Goal: Complete application form

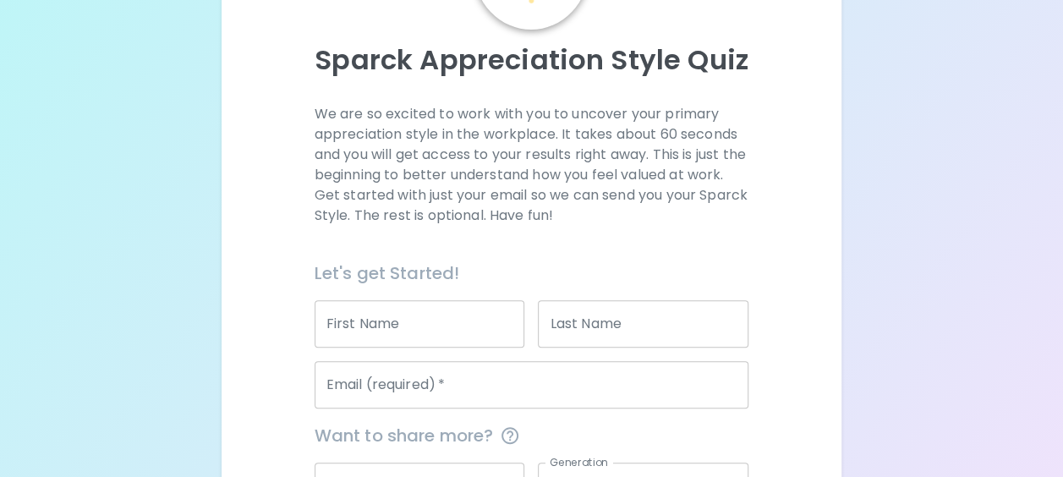
scroll to position [169, 0]
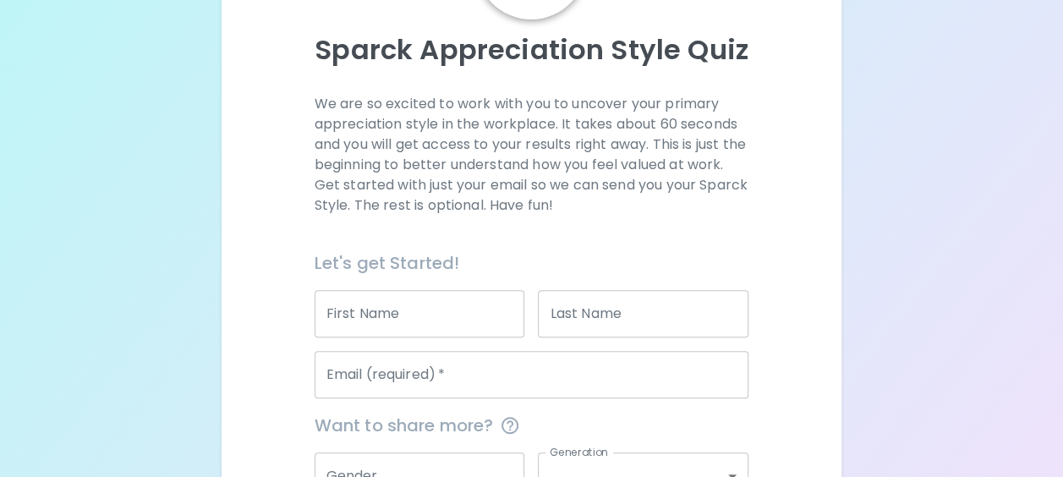
click at [362, 319] on input "First Name" at bounding box center [420, 313] width 211 height 47
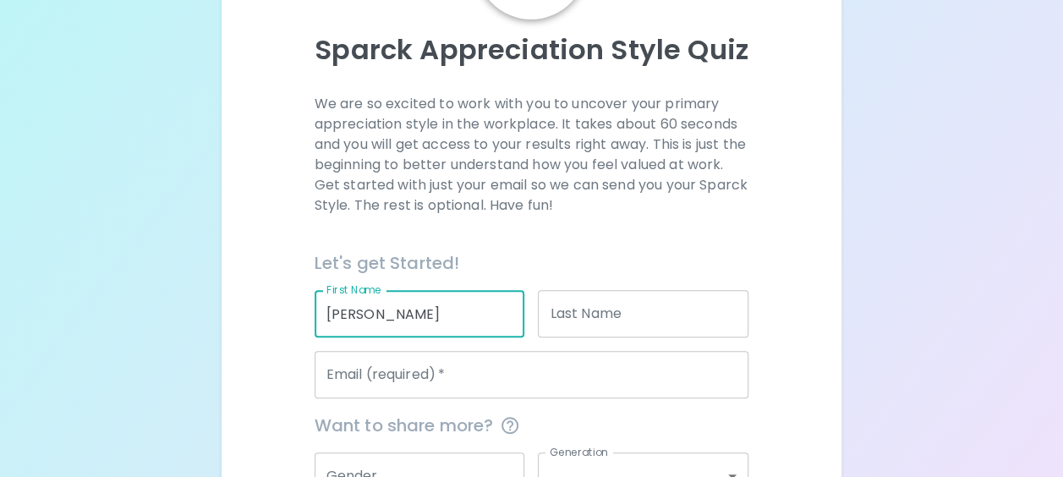
type input "[PERSON_NAME]"
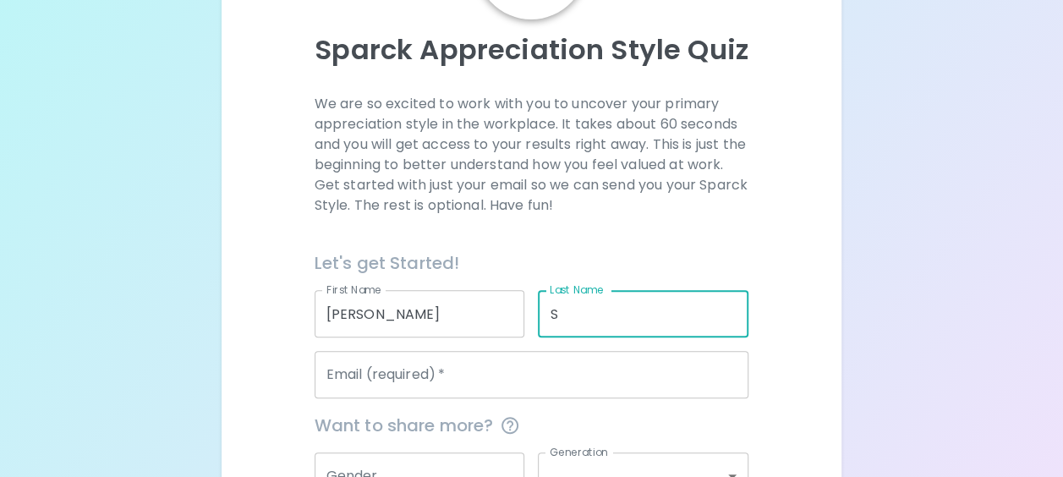
type input "S"
click at [378, 394] on input "Email (required)   *" at bounding box center [532, 374] width 435 height 47
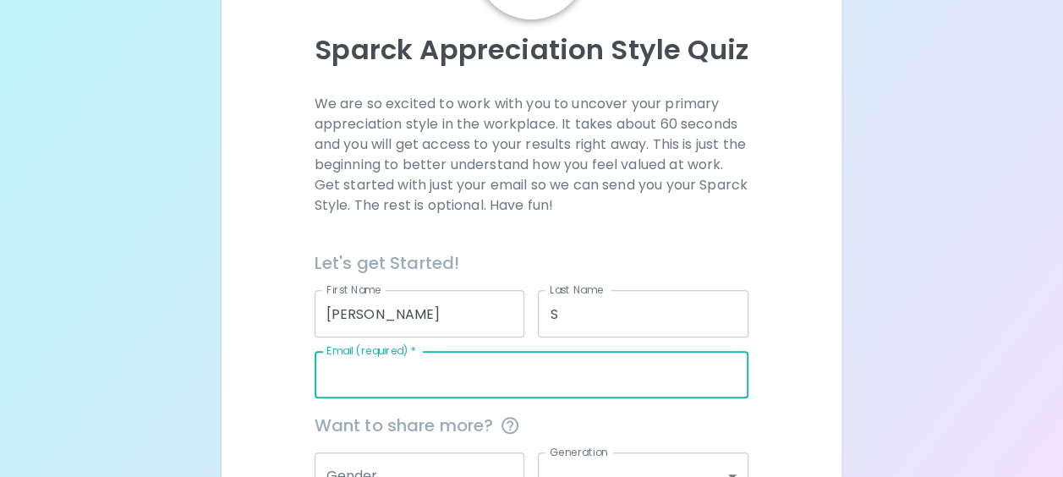
type input "[PERSON_NAME][EMAIL_ADDRESS][DOMAIN_NAME]"
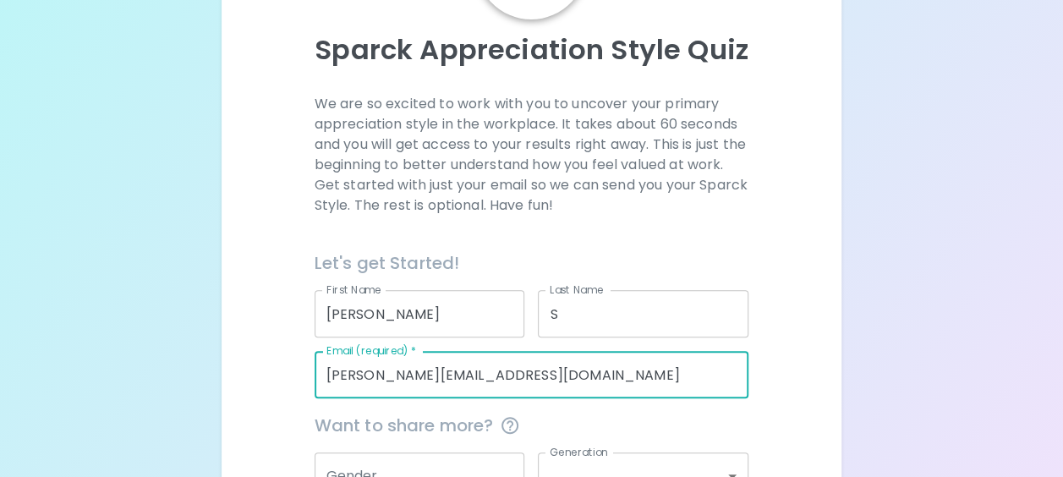
type input "Central Health"
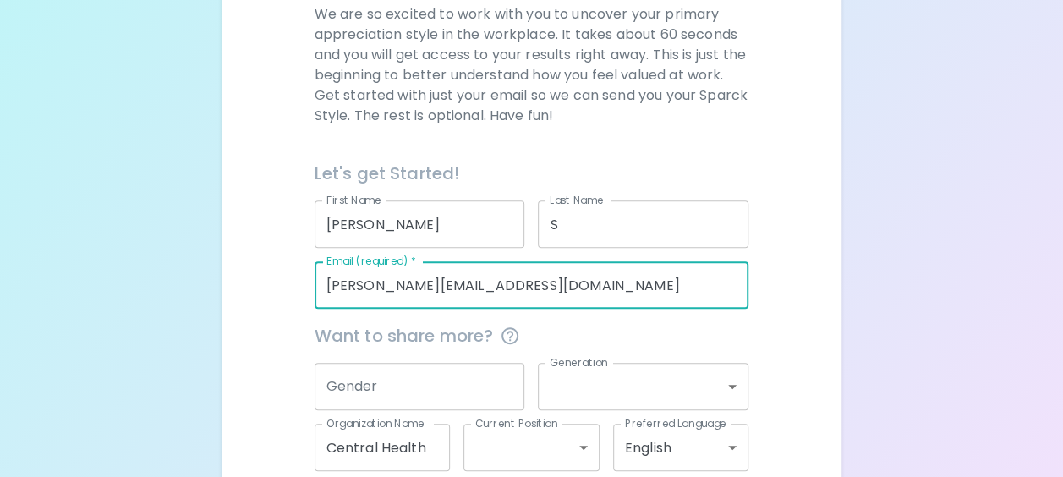
scroll to position [349, 0]
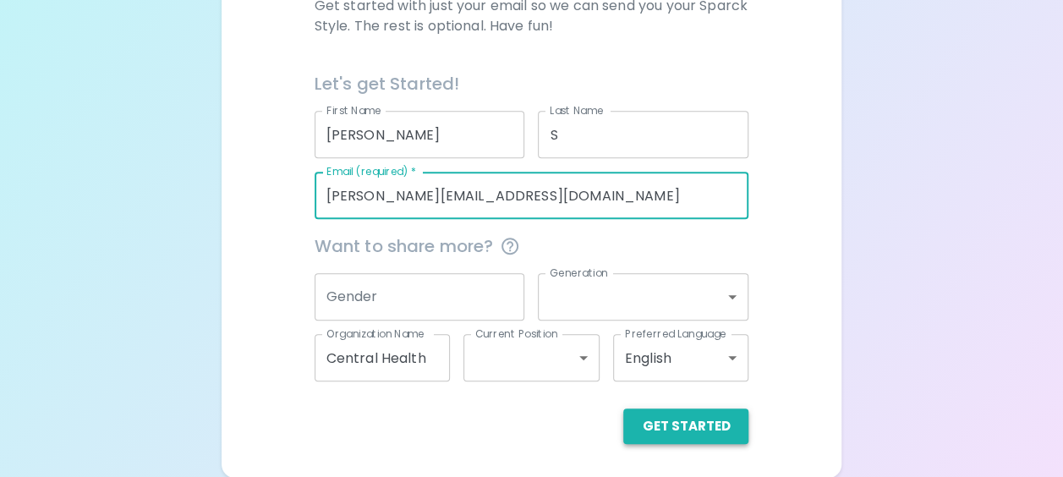
click at [718, 428] on button "Get Started" at bounding box center [686, 427] width 125 height 36
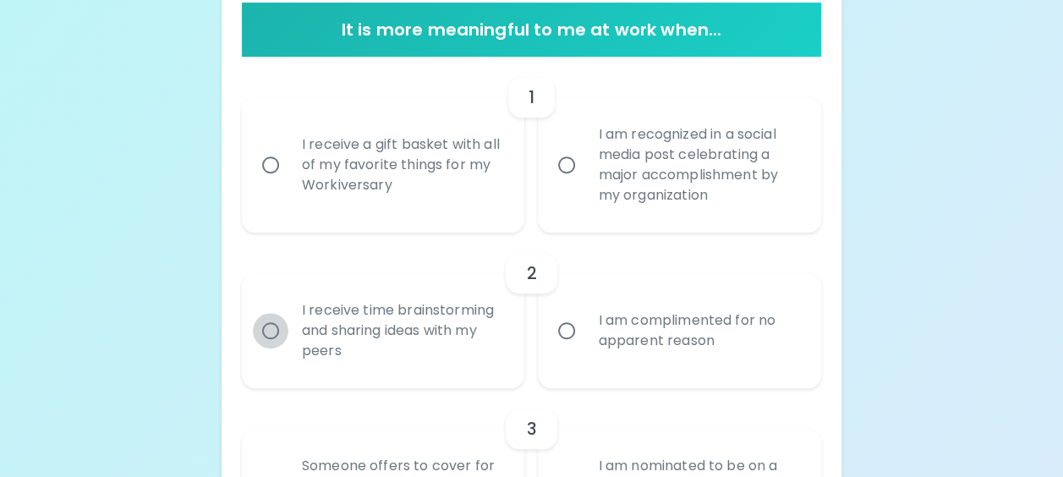
click at [264, 335] on input "I receive time brainstorming and sharing ideas with my peers" at bounding box center [271, 331] width 36 height 36
radio input "true"
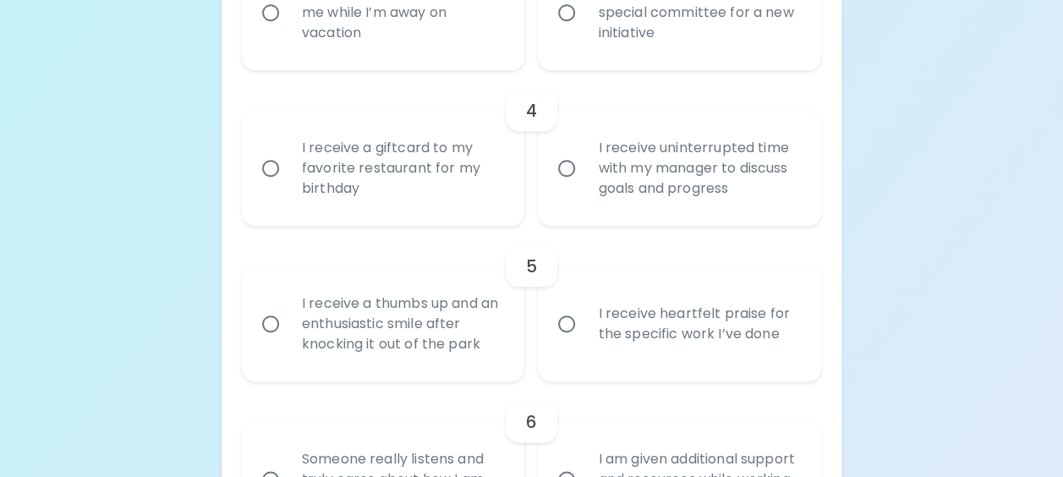
scroll to position [315, 0]
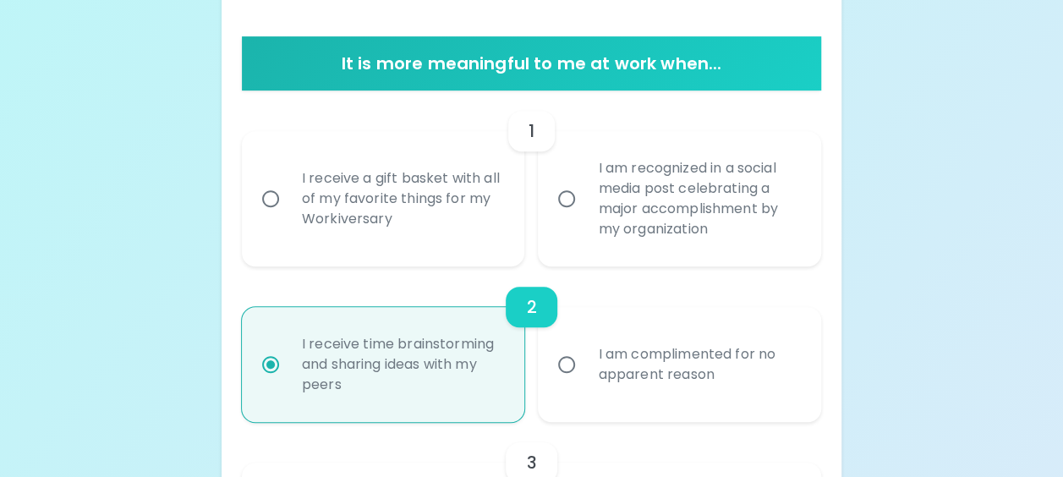
click at [278, 196] on input "I receive a gift basket with all of my favorite things for my Workiversary" at bounding box center [271, 199] width 36 height 36
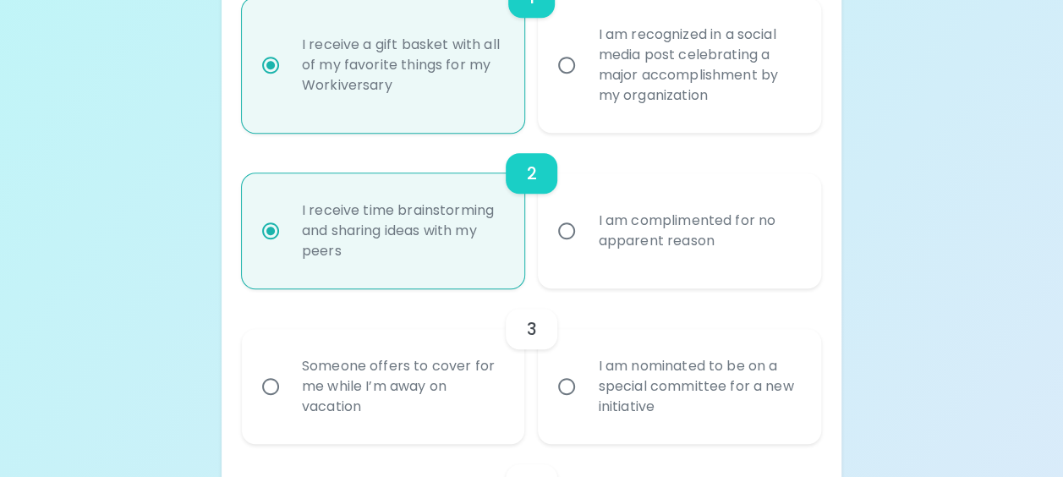
scroll to position [450, 0]
click at [569, 58] on input "I am recognized in a social media post celebrating a major accomplishment by my…" at bounding box center [567, 64] width 36 height 36
radio input "false"
radio input "true"
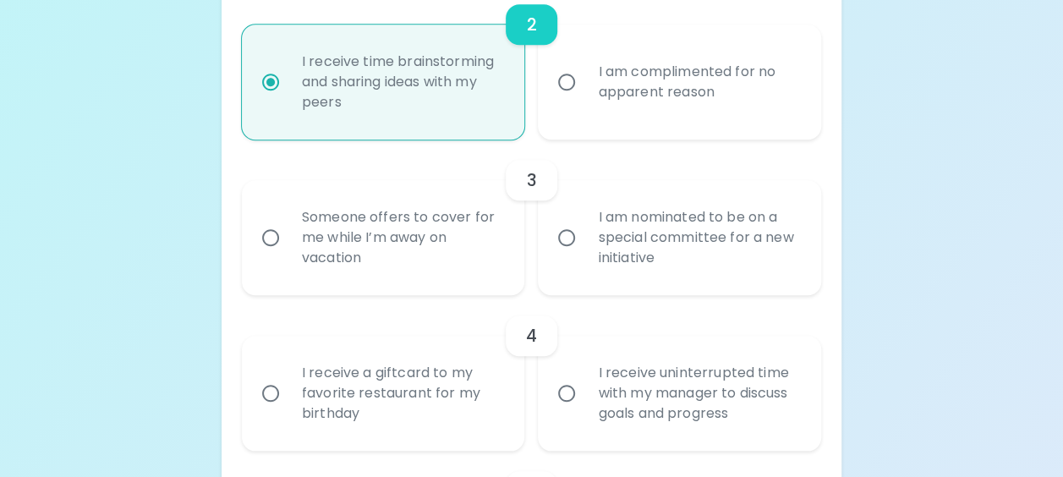
scroll to position [619, 0]
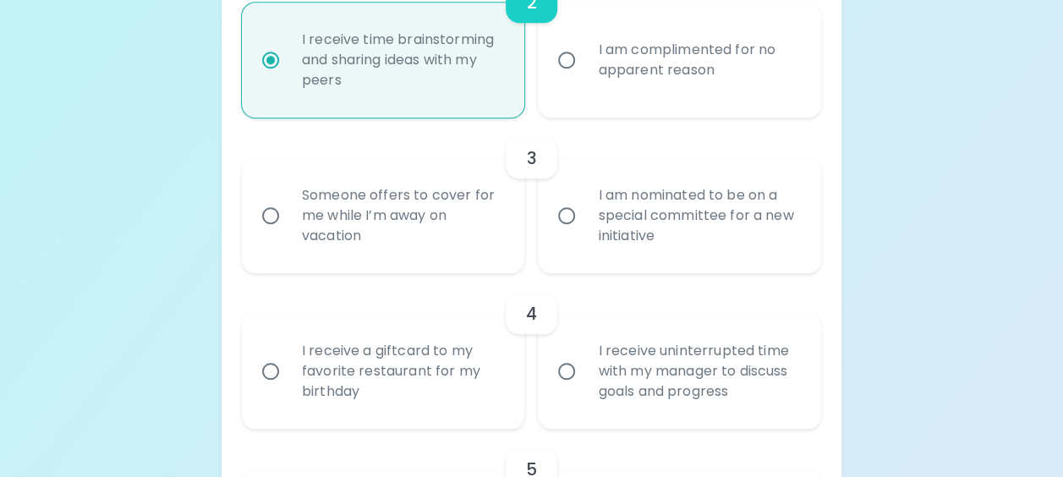
radio input "true"
click at [272, 216] on input "Someone offers to cover for me while I’m away on vacation" at bounding box center [271, 216] width 36 height 36
radio input "true"
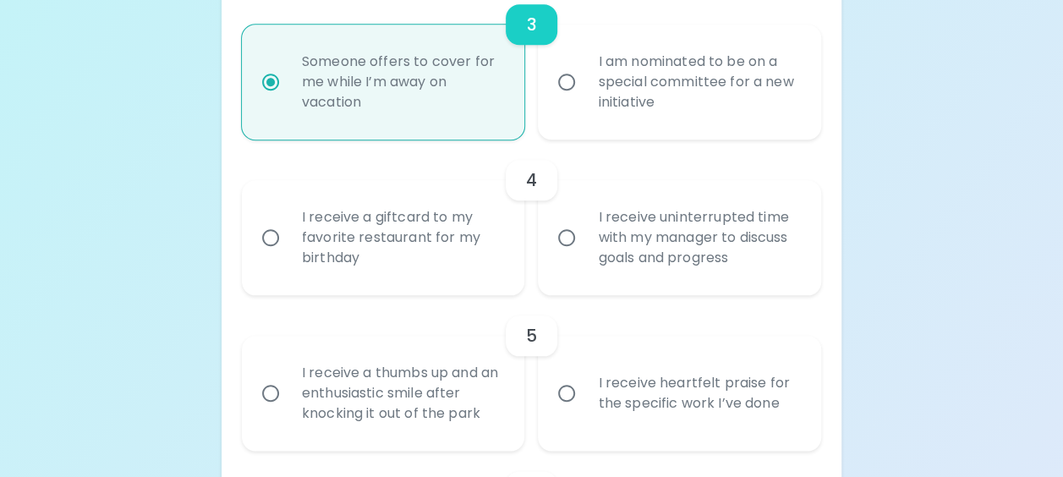
scroll to position [755, 0]
radio input "true"
click at [278, 244] on input "I receive a giftcard to my favorite restaurant for my birthday" at bounding box center [271, 236] width 36 height 36
radio input "false"
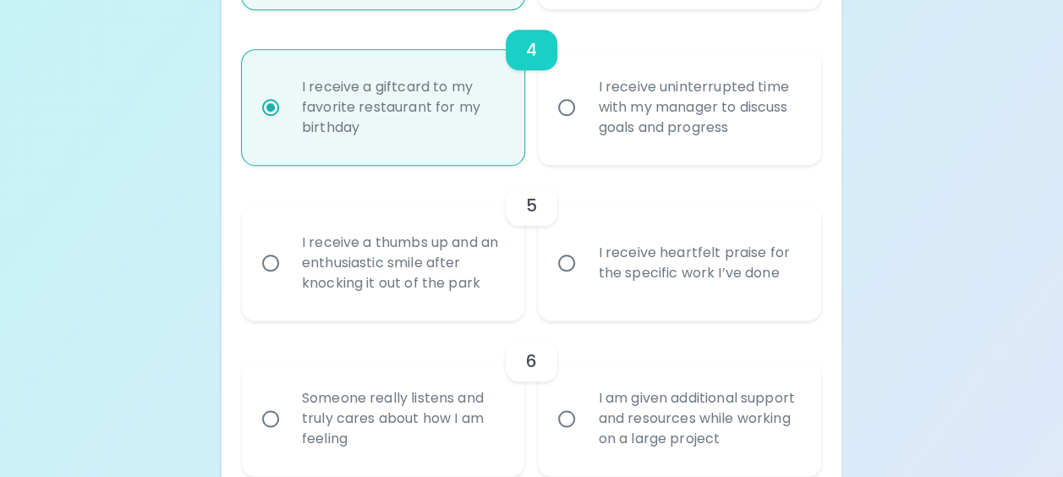
scroll to position [890, 0]
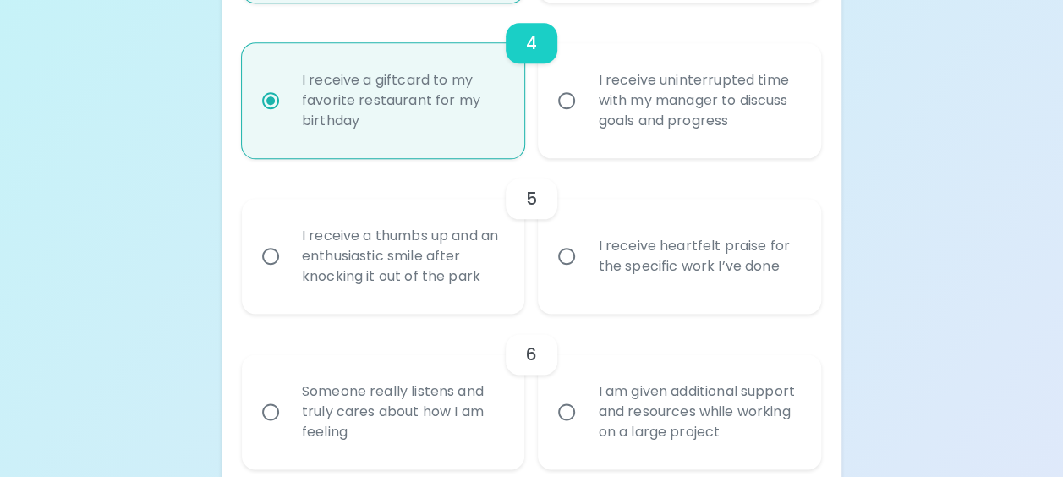
radio input "true"
click at [726, 265] on div "I receive heartfelt praise for the specific work I’ve done" at bounding box center [699, 256] width 228 height 81
click at [585, 265] on input "I receive heartfelt praise for the specific work I’ve done" at bounding box center [567, 257] width 36 height 36
radio input "false"
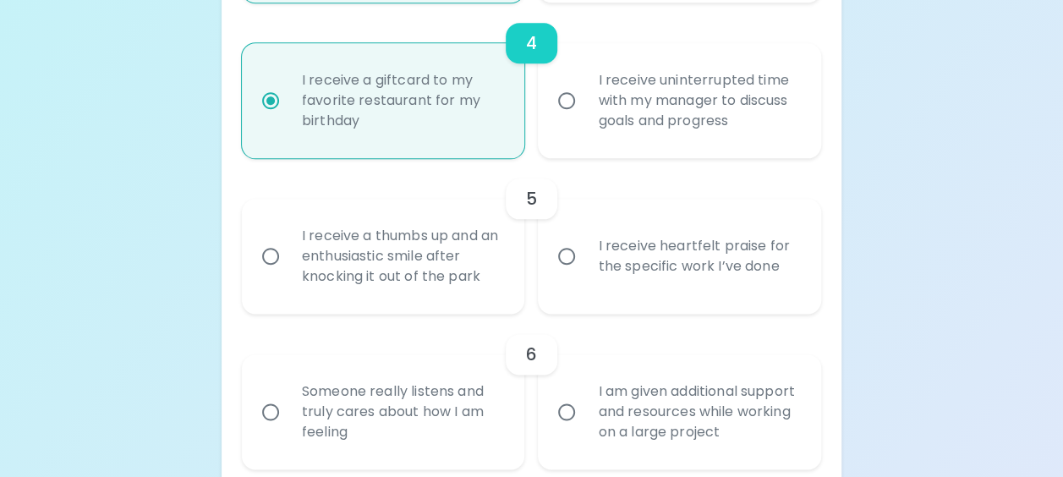
radio input "false"
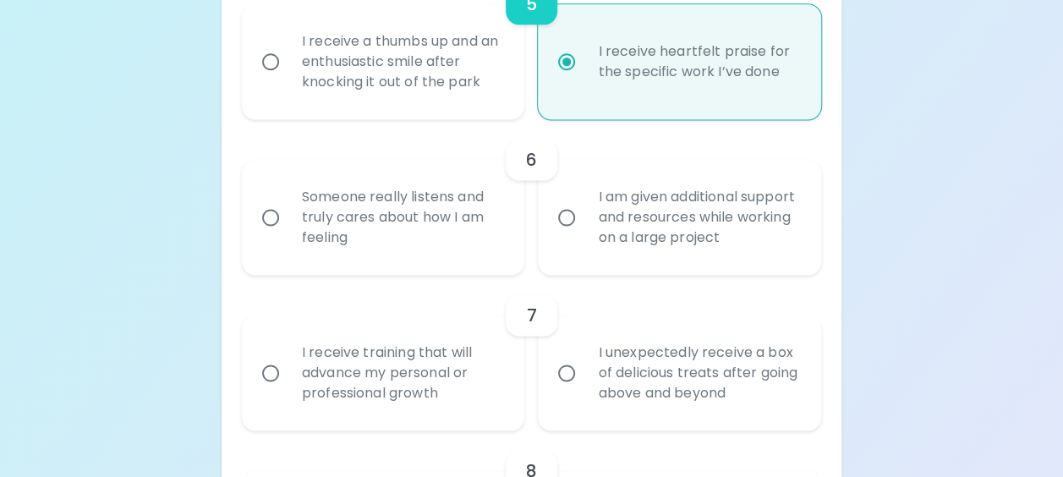
scroll to position [1110, 0]
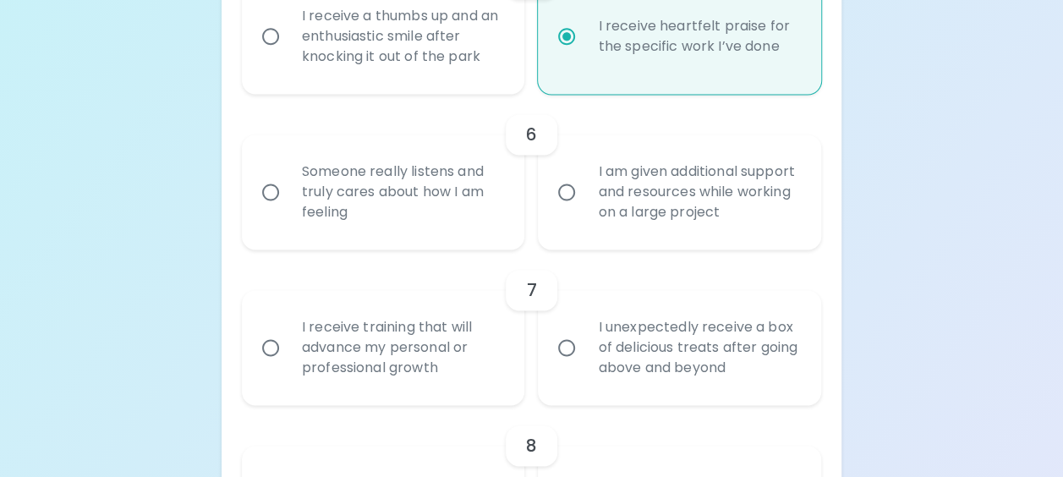
radio input "true"
click at [430, 208] on div "Someone really listens and truly cares about how I am feeling" at bounding box center [403, 192] width 228 height 102
click at [289, 208] on input "Someone really listens and truly cares about how I am feeling" at bounding box center [271, 192] width 36 height 36
radio input "false"
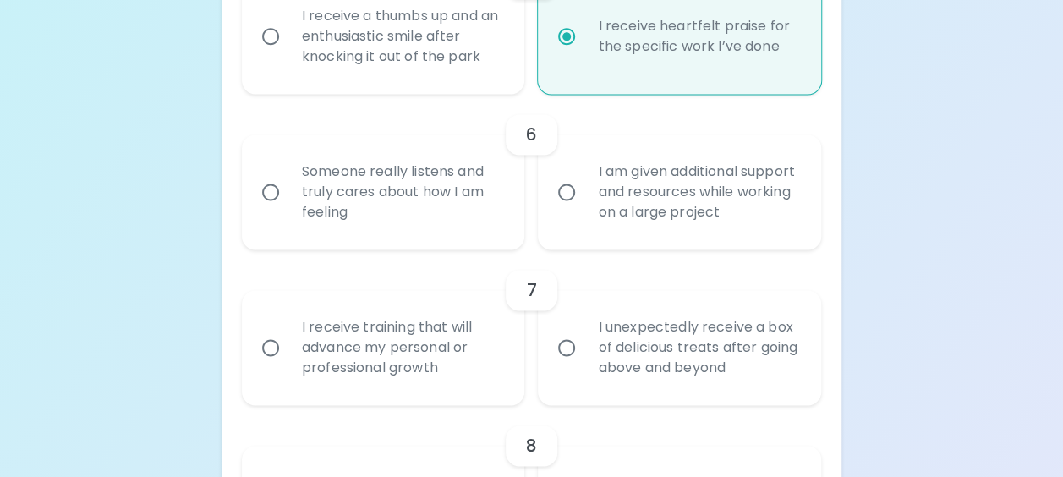
radio input "false"
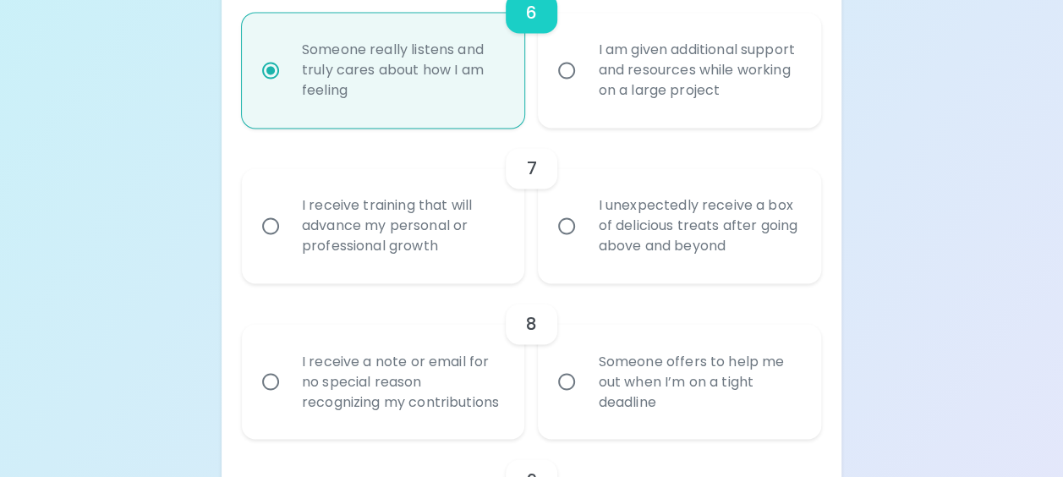
scroll to position [1245, 0]
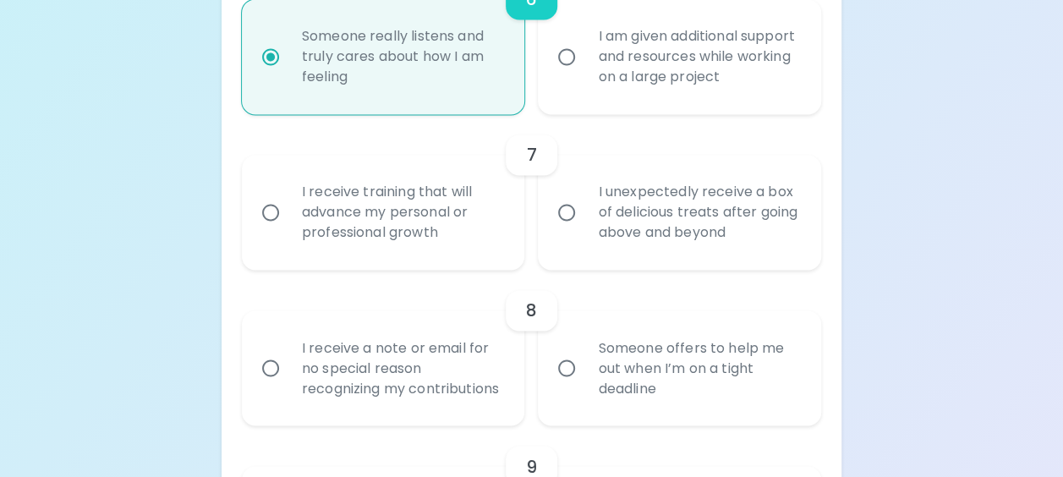
radio input "true"
click at [456, 221] on div "I receive training that will advance my personal or professional growth" at bounding box center [403, 213] width 228 height 102
click at [289, 221] on input "I receive training that will advance my personal or professional growth" at bounding box center [271, 213] width 36 height 36
radio input "false"
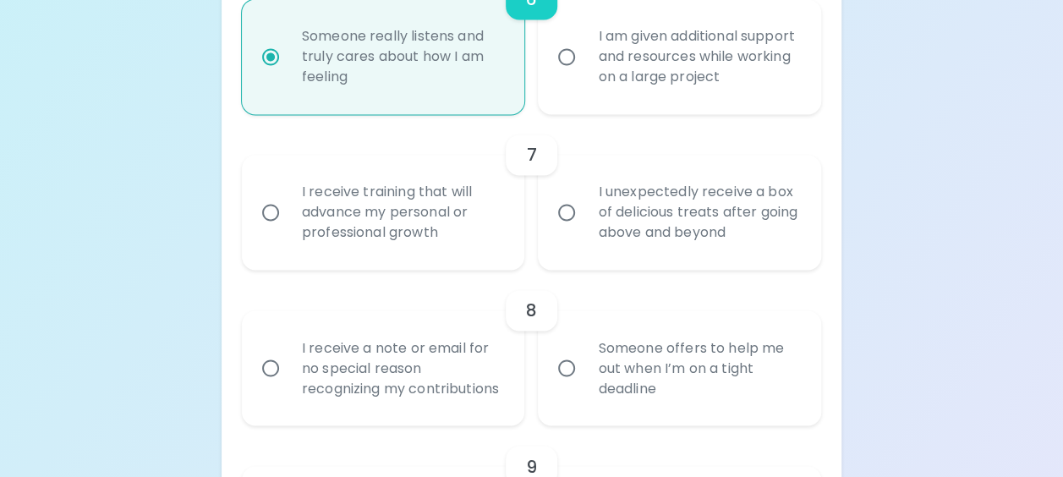
radio input "false"
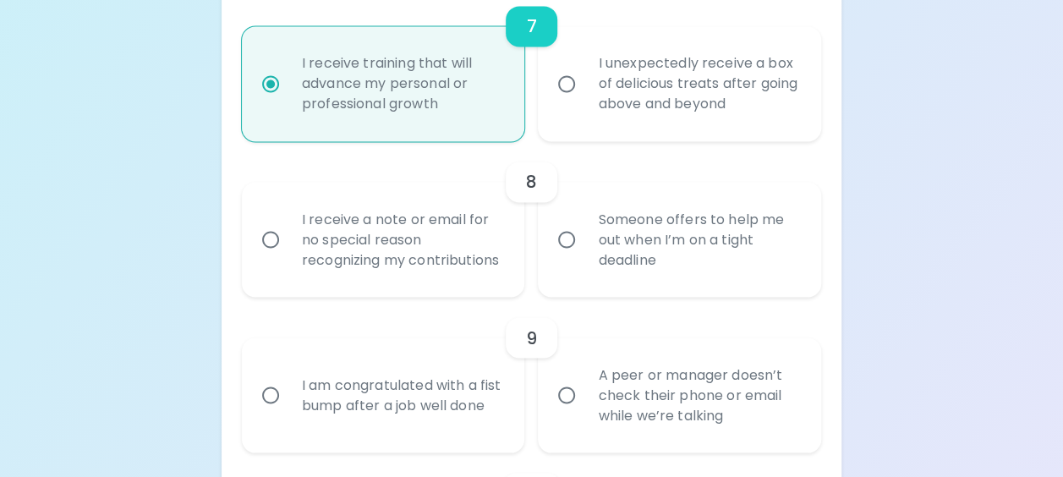
scroll to position [1381, 0]
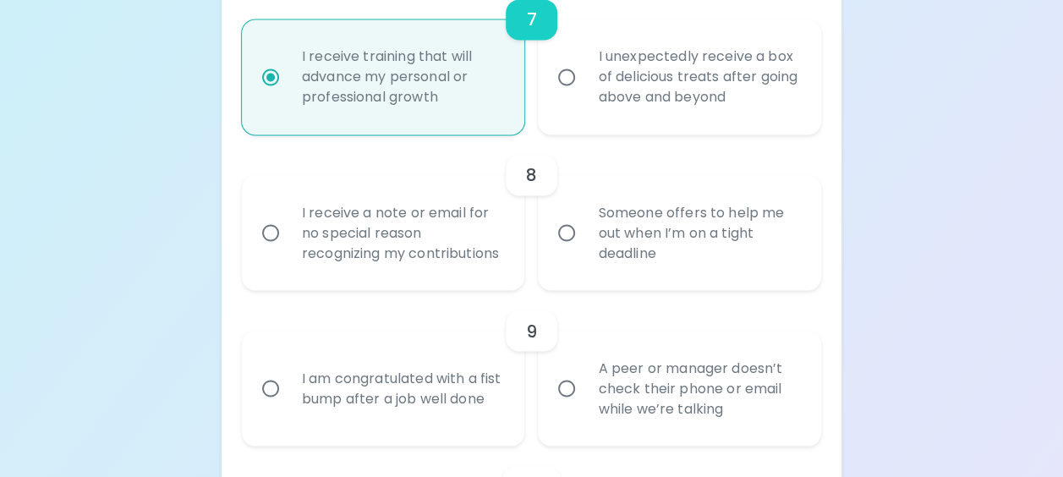
radio input "true"
click at [459, 269] on div "I receive a note or email for no special reason recognizing my contributions" at bounding box center [403, 233] width 228 height 102
click at [289, 250] on input "I receive a note or email for no special reason recognizing my contributions" at bounding box center [271, 233] width 36 height 36
radio input "false"
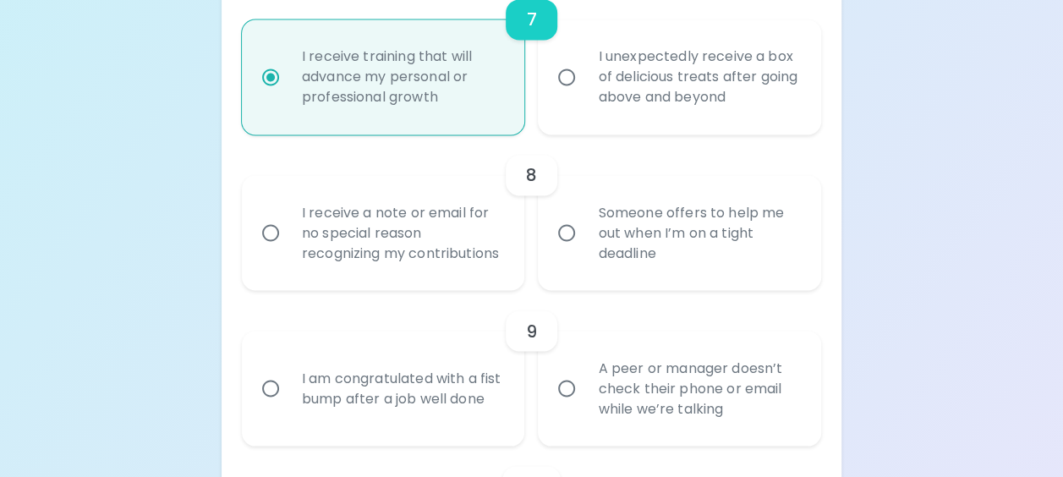
radio input "false"
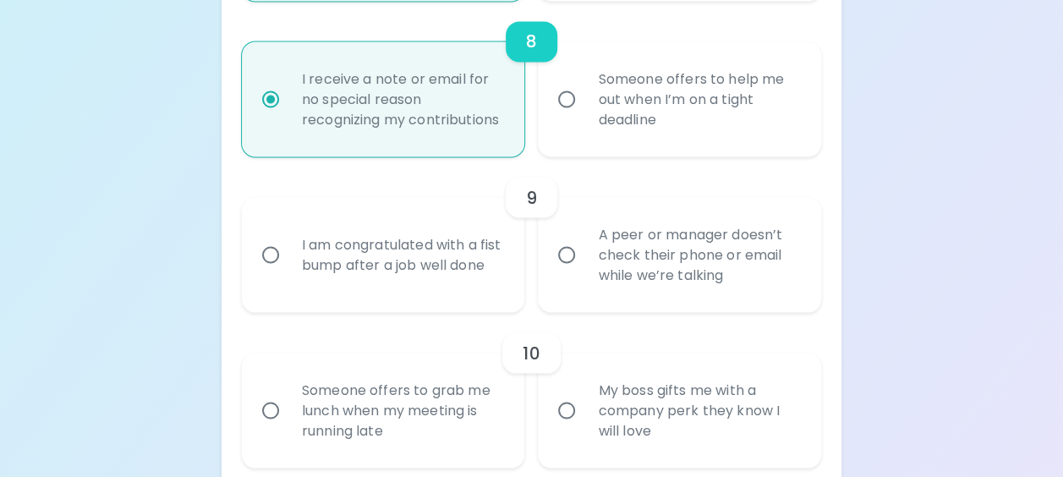
scroll to position [1516, 0]
radio input "true"
click at [477, 284] on div "I am congratulated with a fist bump after a job well done" at bounding box center [403, 252] width 228 height 81
click at [289, 271] on input "I am congratulated with a fist bump after a job well done" at bounding box center [271, 253] width 36 height 36
radio input "false"
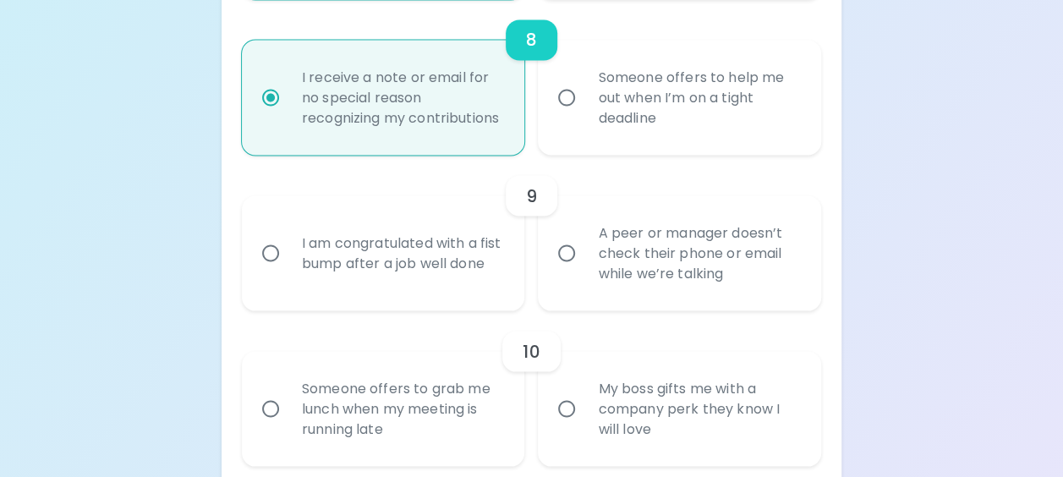
radio input "false"
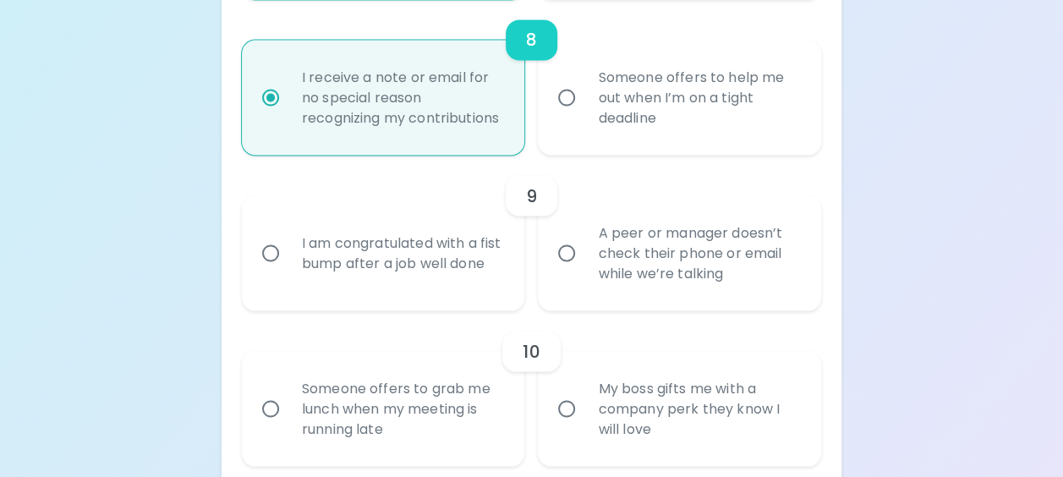
radio input "false"
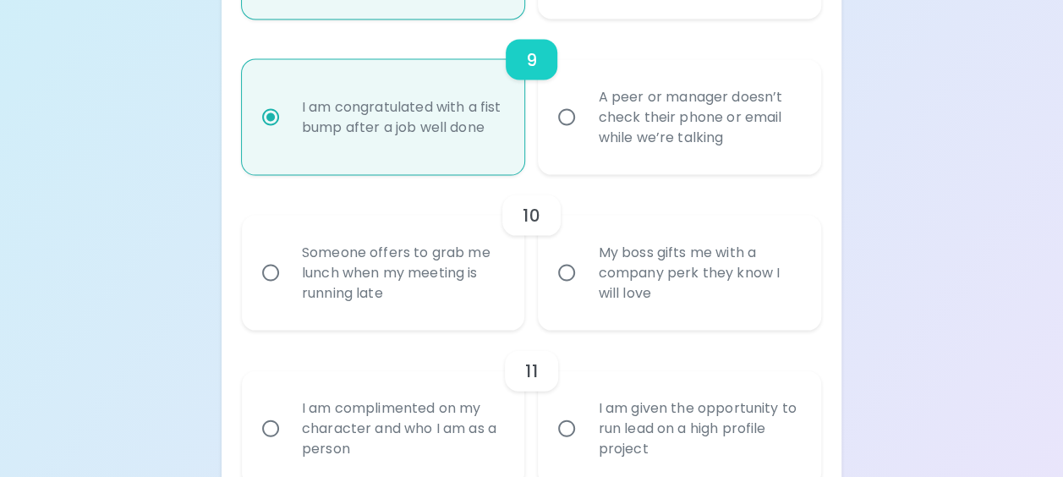
scroll to position [1736, 0]
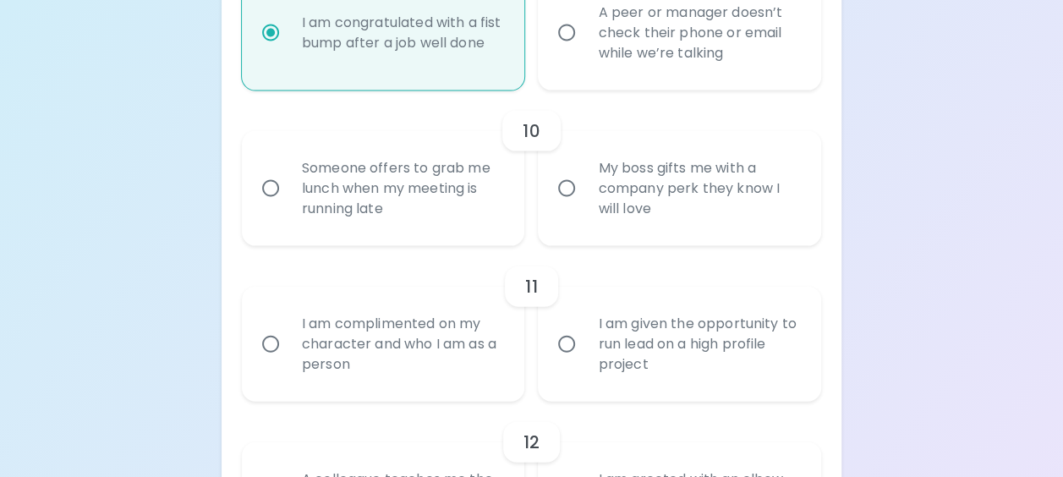
radio input "true"
click at [430, 207] on div "Someone offers to grab me lunch when my meeting is running late" at bounding box center [403, 189] width 228 height 102
click at [289, 206] on input "Someone offers to grab me lunch when my meeting is running late" at bounding box center [271, 189] width 36 height 36
radio input "false"
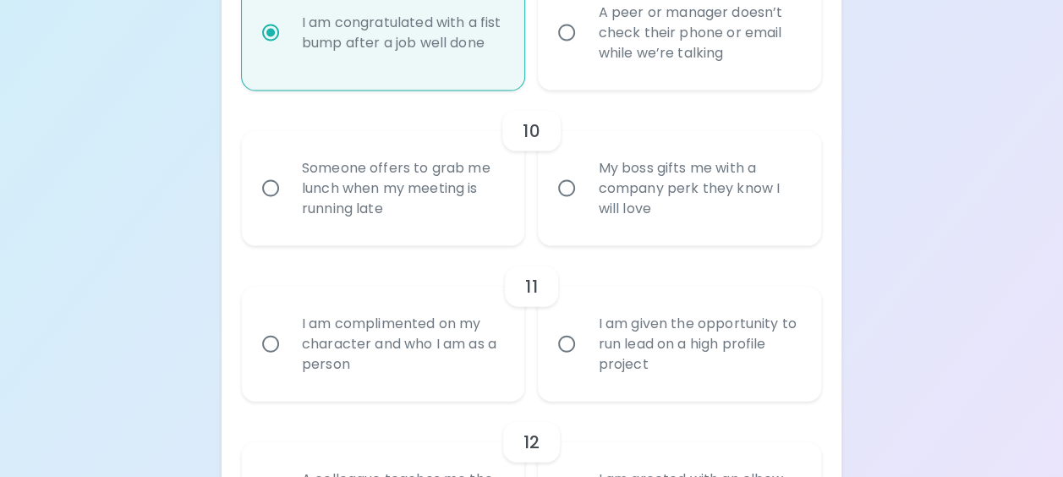
radio input "false"
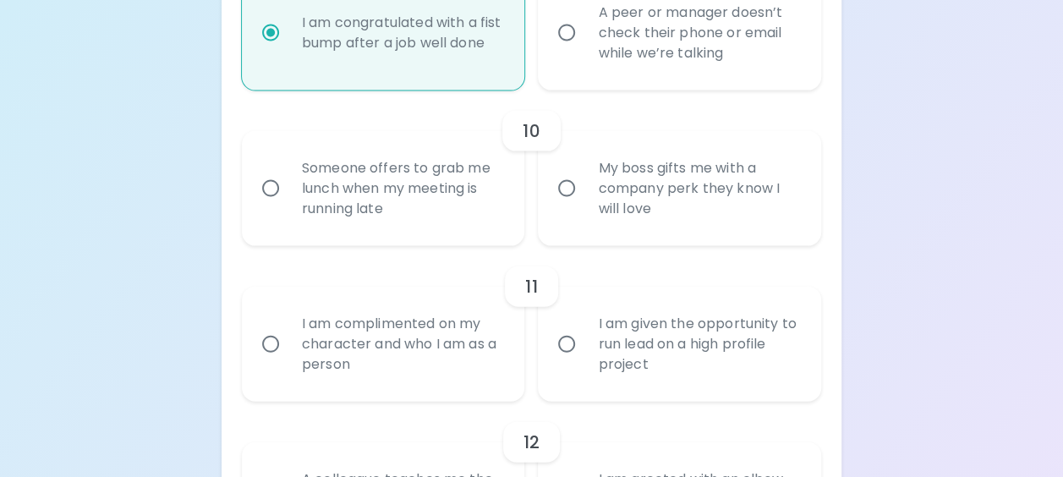
radio input "false"
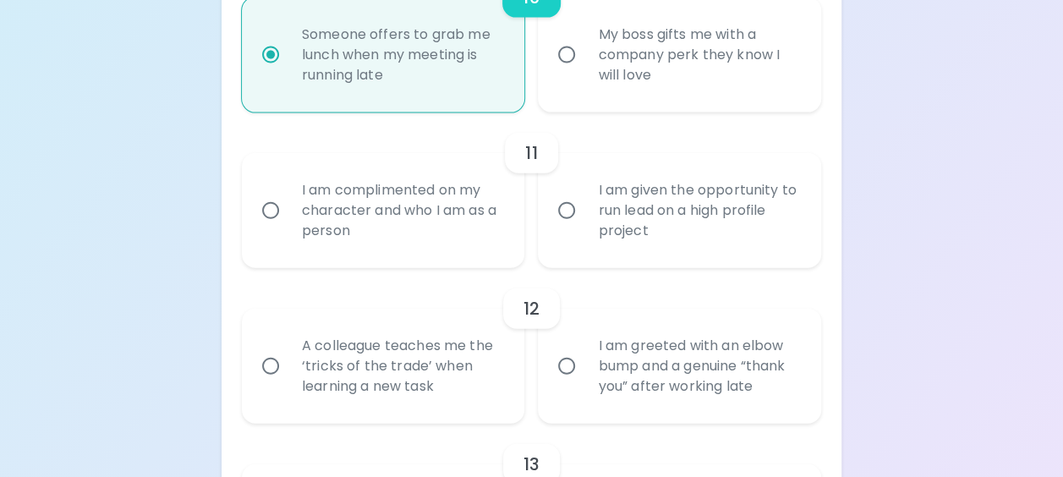
scroll to position [1871, 0]
radio input "true"
click at [679, 224] on div "I am given the opportunity to run lead on a high profile project" at bounding box center [699, 209] width 228 height 102
click at [585, 224] on input "I am given the opportunity to run lead on a high profile project" at bounding box center [567, 209] width 36 height 36
radio input "false"
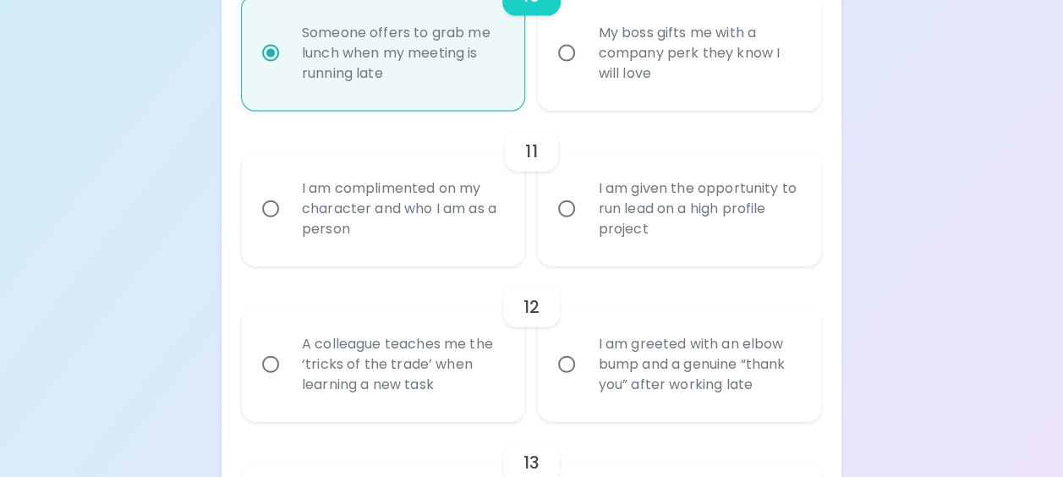
radio input "false"
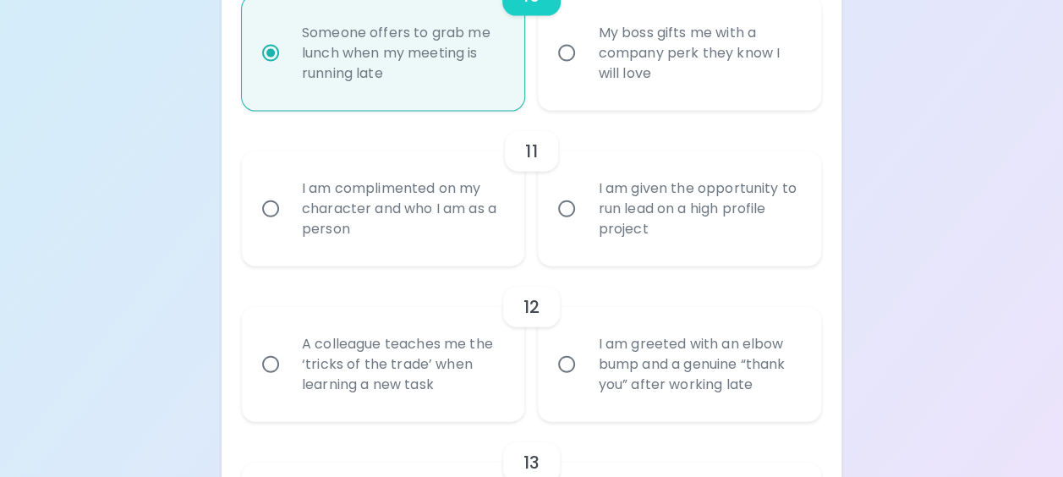
radio input "false"
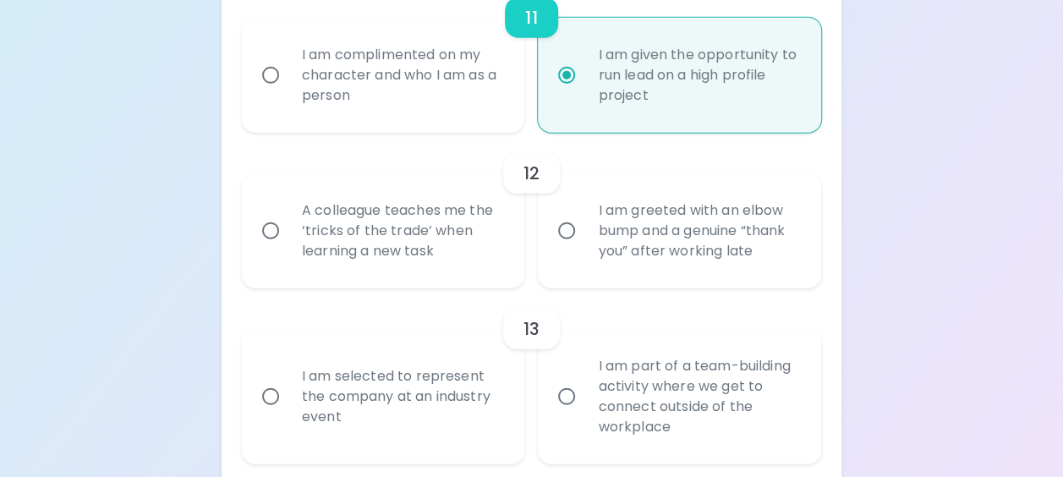
scroll to position [2007, 0]
radio input "true"
click at [426, 267] on div "A colleague teaches me the ‘tricks of the trade’ when learning a new task" at bounding box center [403, 230] width 228 height 102
click at [289, 247] on input "A colleague teaches me the ‘tricks of the trade’ when learning a new task" at bounding box center [271, 230] width 36 height 36
radio input "false"
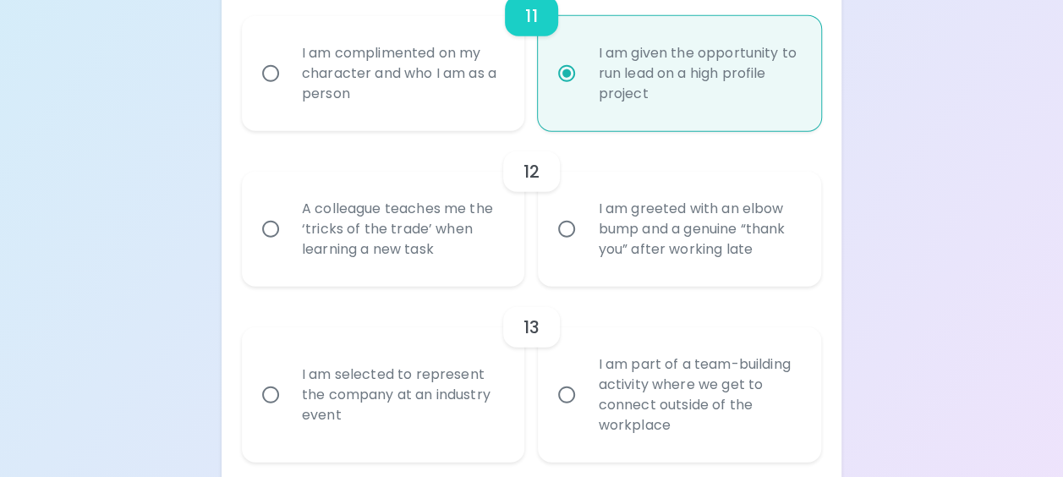
radio input "false"
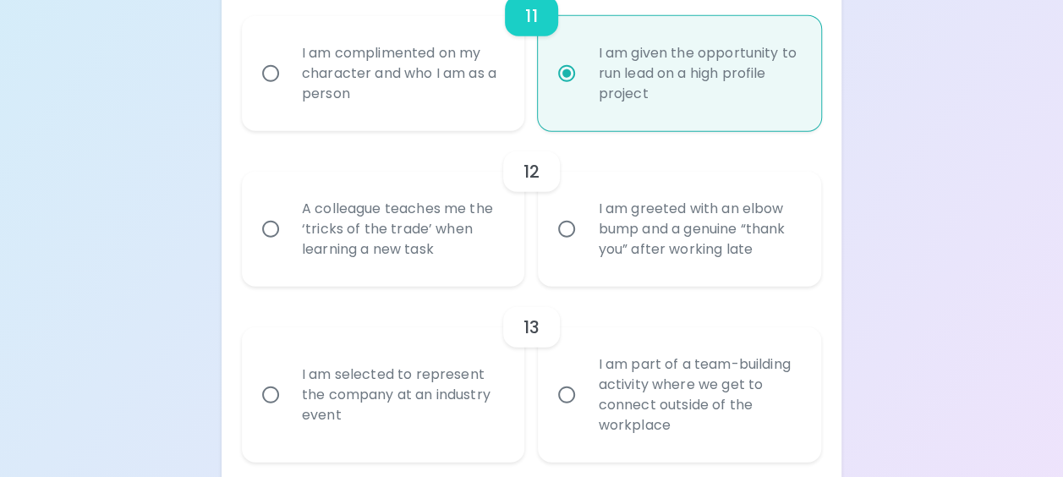
radio input "false"
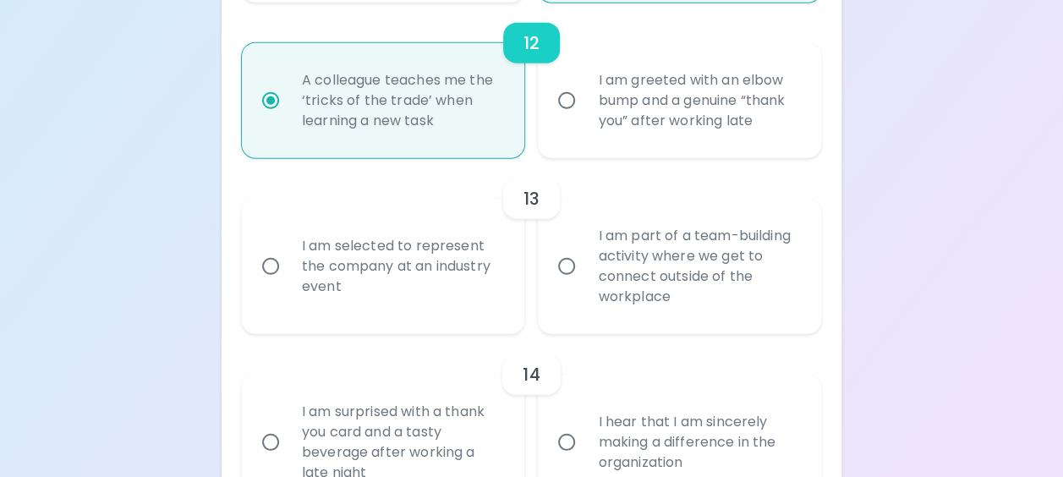
scroll to position [2142, 0]
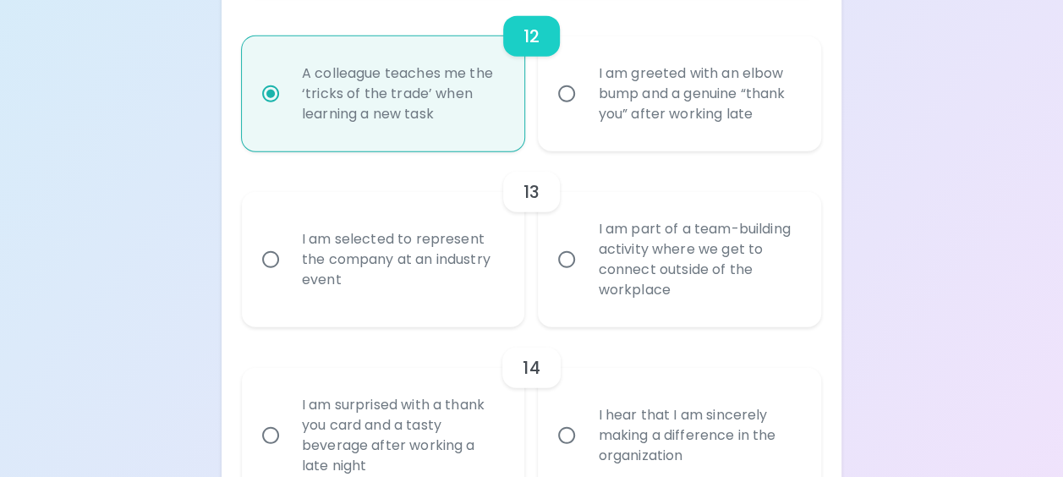
radio input "true"
click at [460, 305] on div "I am selected to represent the company at an industry event" at bounding box center [403, 260] width 228 height 102
click at [289, 278] on input "I am selected to represent the company at an industry event" at bounding box center [271, 260] width 36 height 36
radio input "false"
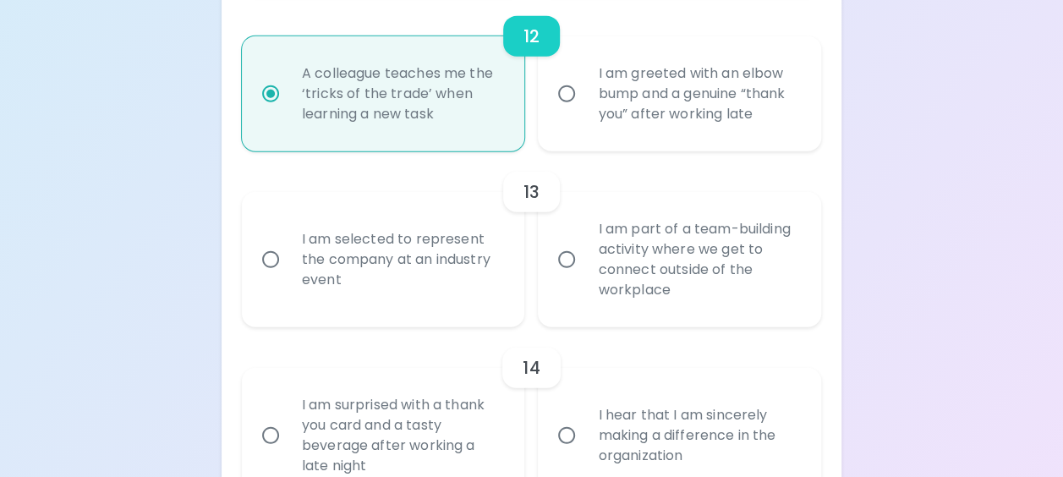
radio input "false"
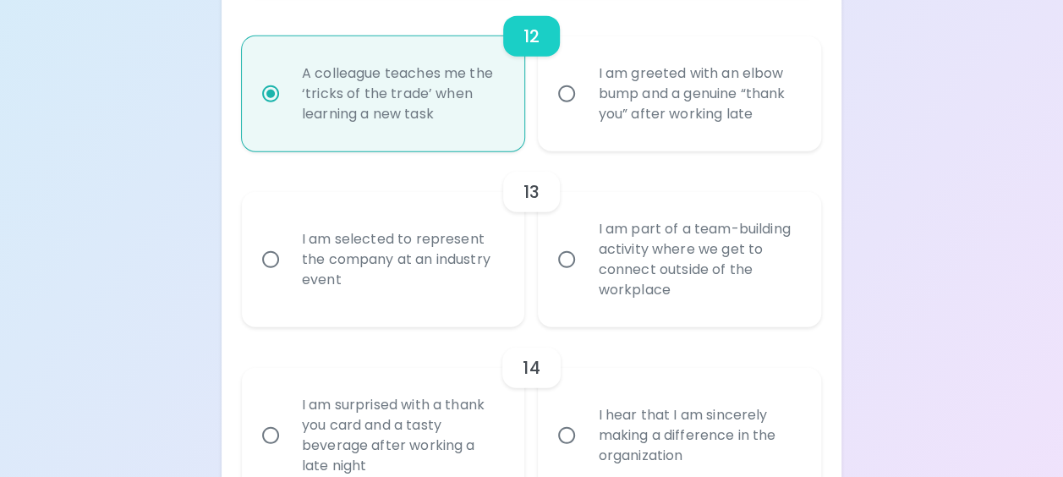
radio input "false"
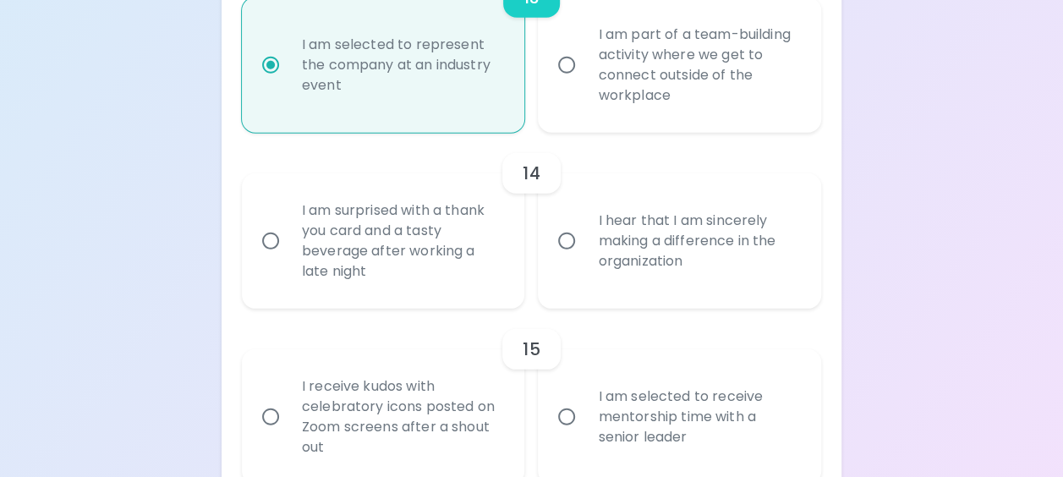
scroll to position [2362, 0]
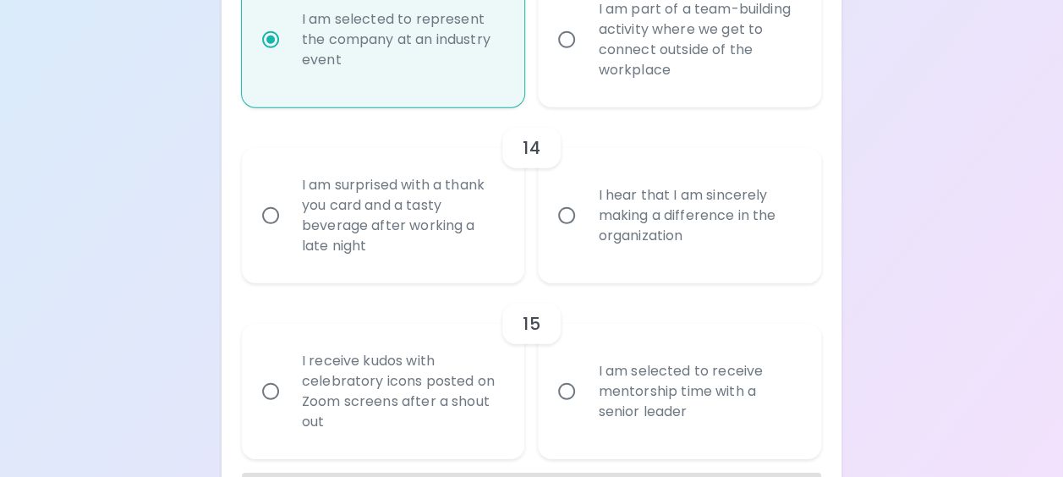
radio input "true"
click at [486, 251] on div "I am surprised with a thank you card and a tasty beverage after working a late …" at bounding box center [403, 216] width 228 height 122
click at [289, 234] on input "I am surprised with a thank you card and a tasty beverage after working a late …" at bounding box center [271, 216] width 36 height 36
radio input "false"
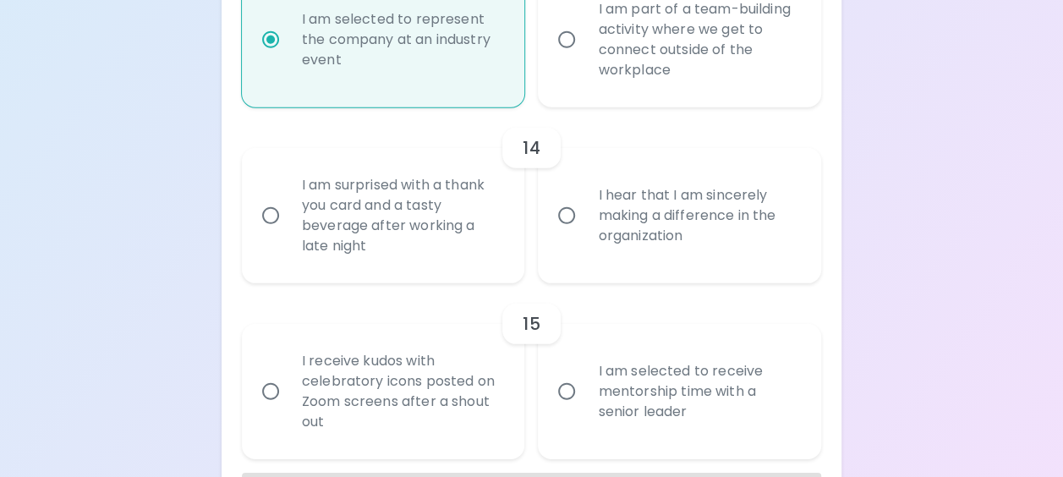
radio input "false"
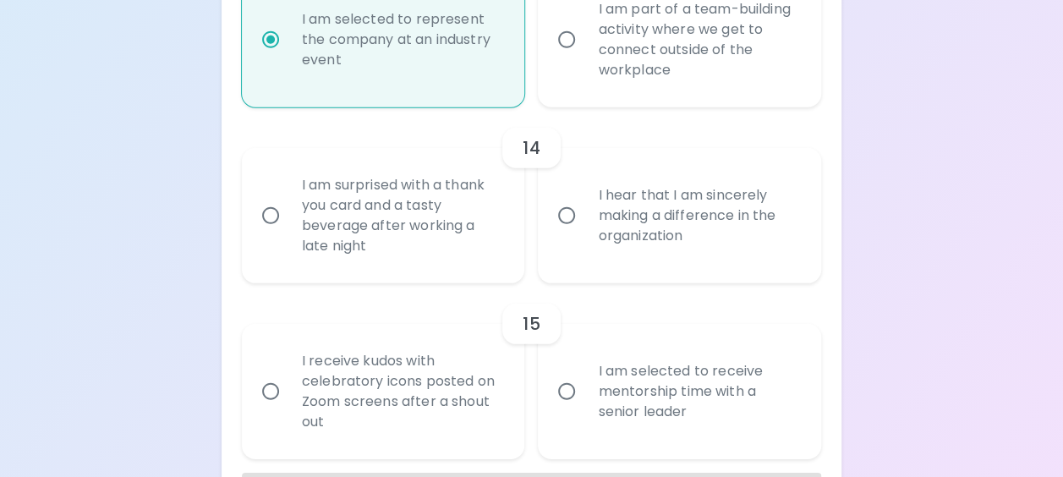
radio input "false"
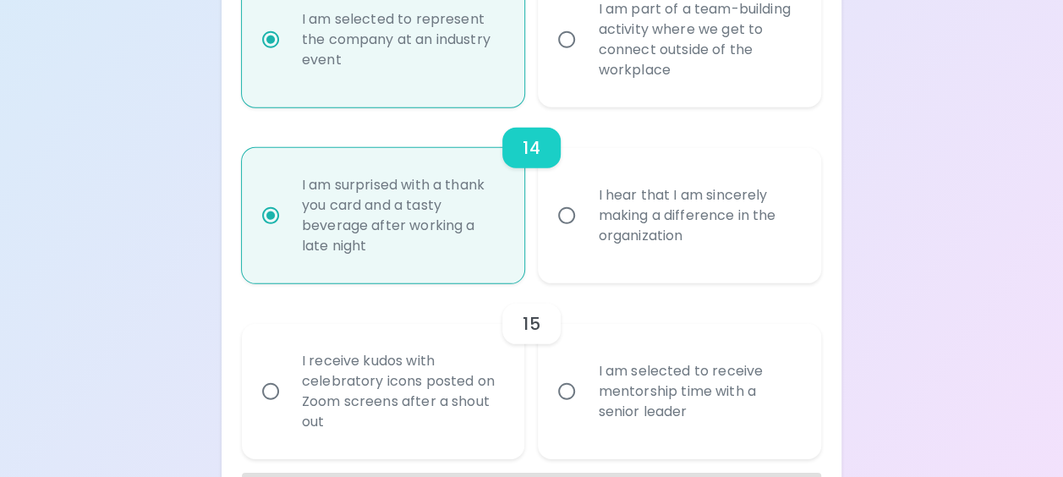
scroll to position [2447, 0]
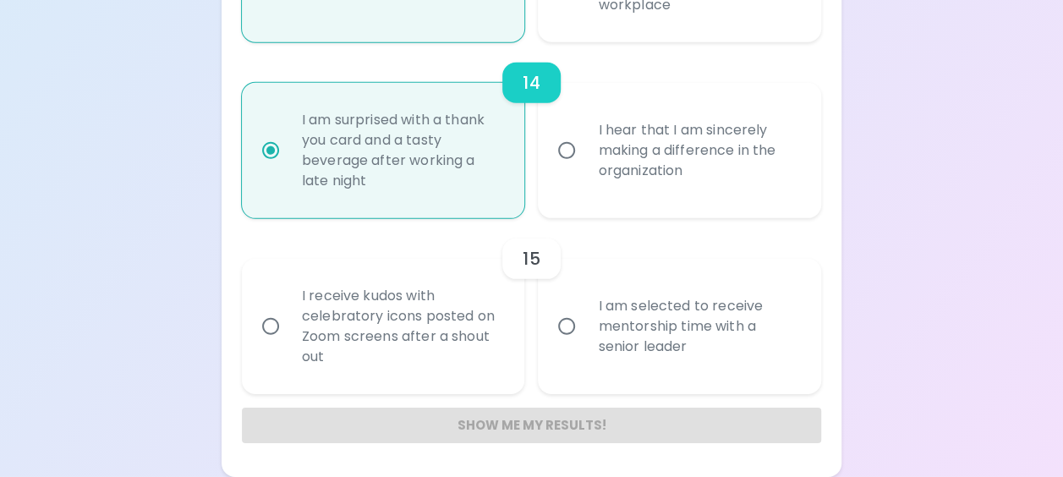
radio input "true"
click at [690, 146] on div "I hear that I am sincerely making a difference in the organization" at bounding box center [699, 151] width 228 height 102
click at [585, 146] on input "I hear that I am sincerely making a difference in the organization" at bounding box center [567, 151] width 36 height 36
radio input "false"
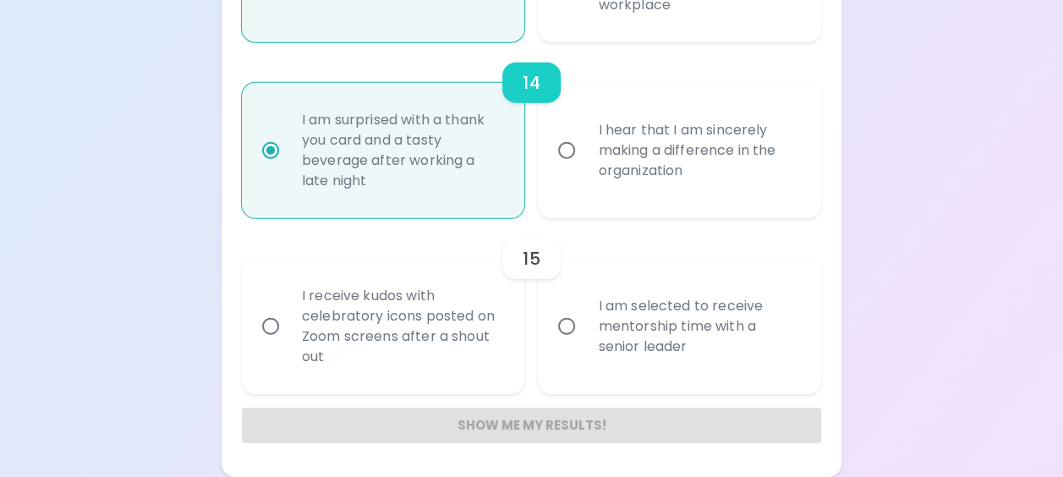
radio input "false"
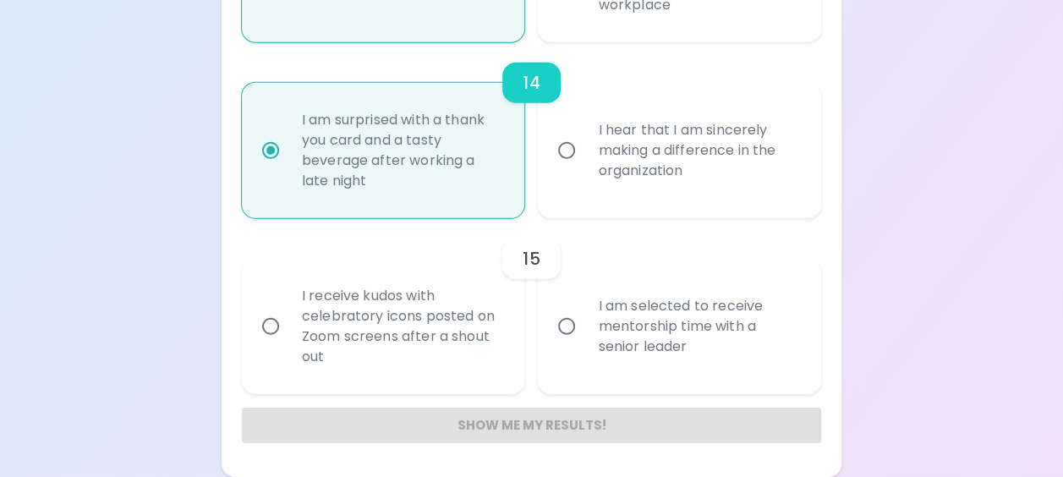
radio input "false"
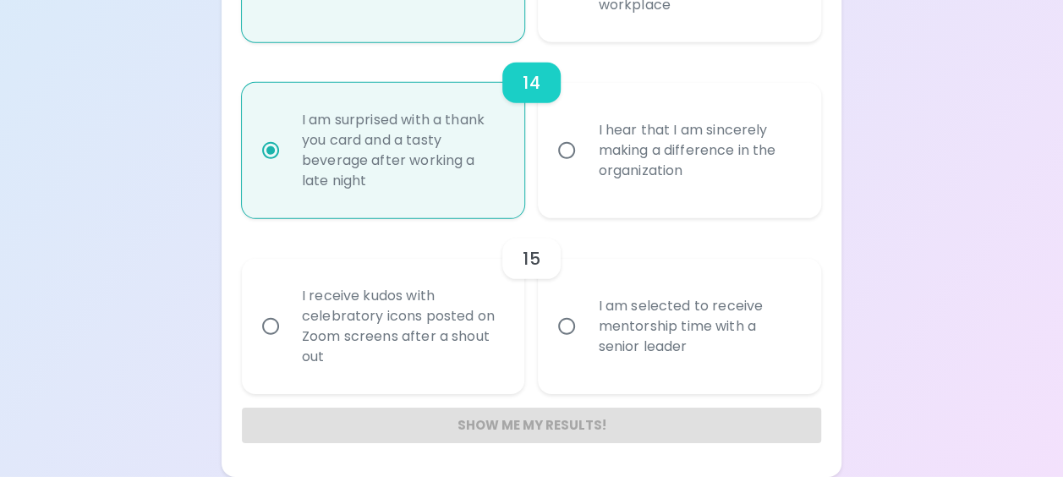
radio input "true"
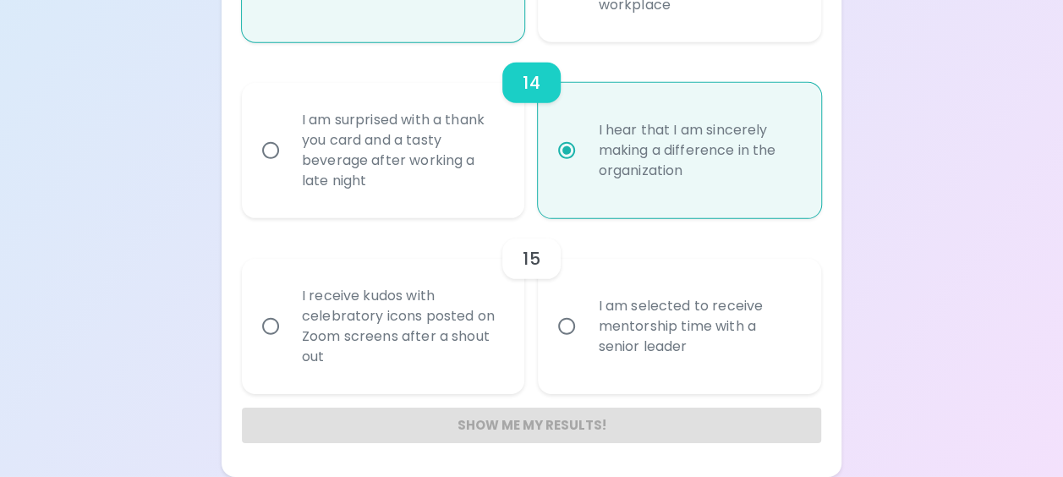
radio input "true"
click at [668, 323] on div "I am selected to receive mentorship time with a senior leader" at bounding box center [699, 327] width 228 height 102
click at [585, 323] on input "I am selected to receive mentorship time with a senior leader" at bounding box center [567, 327] width 36 height 36
radio input "false"
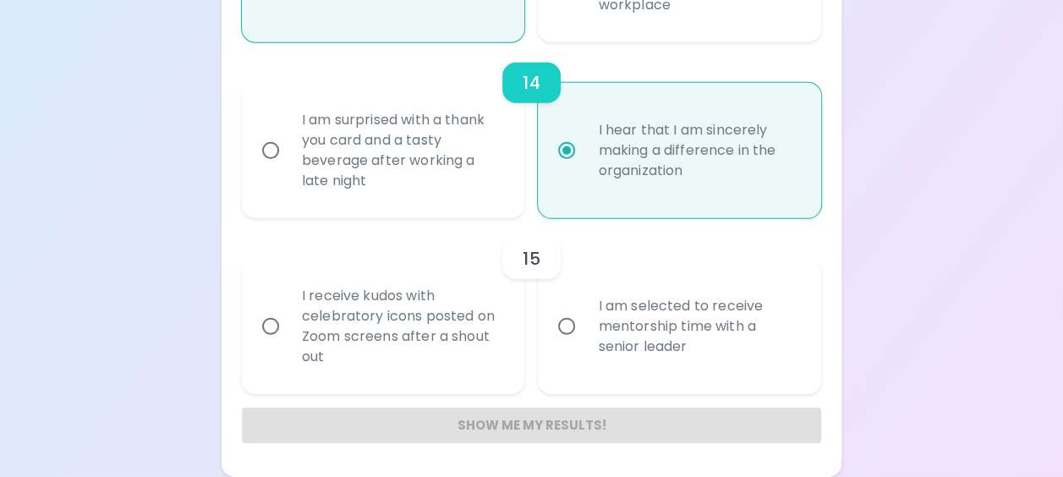
radio input "false"
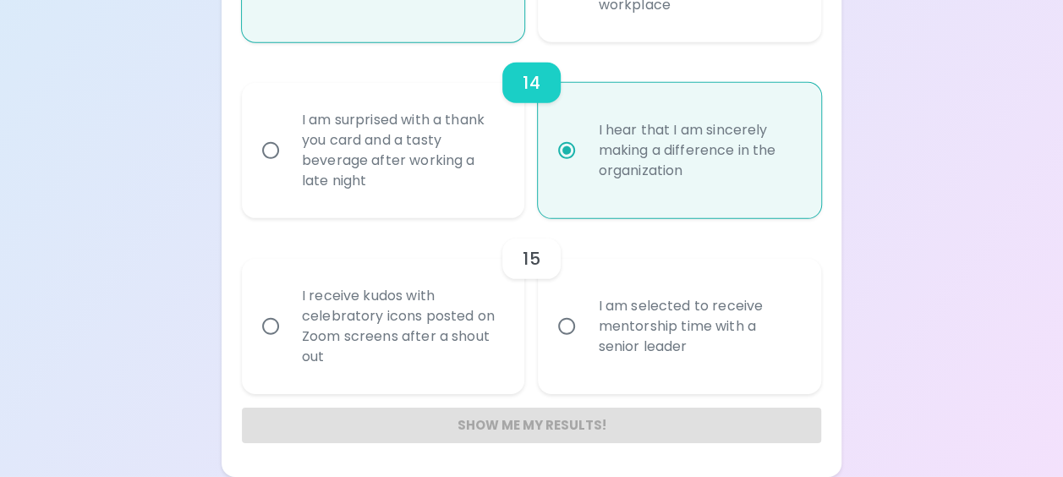
radio input "false"
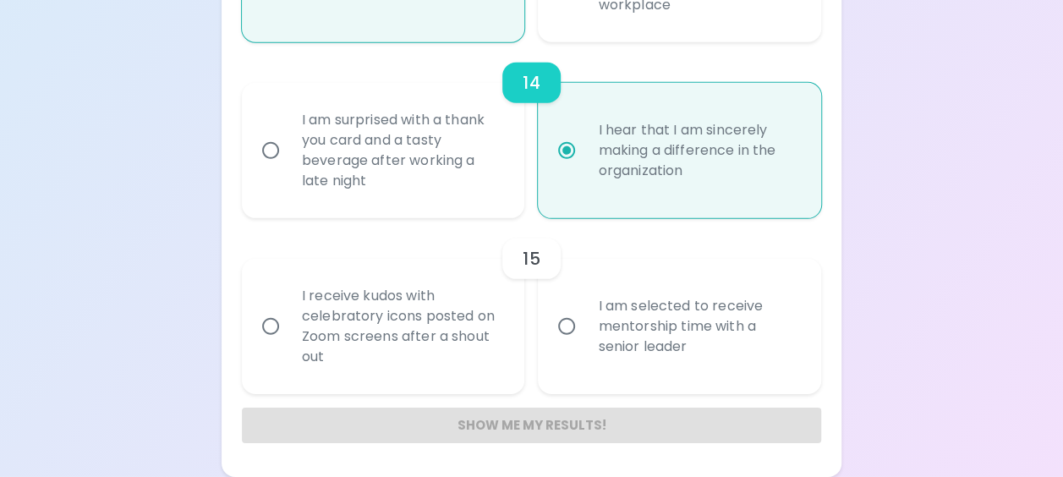
radio input "false"
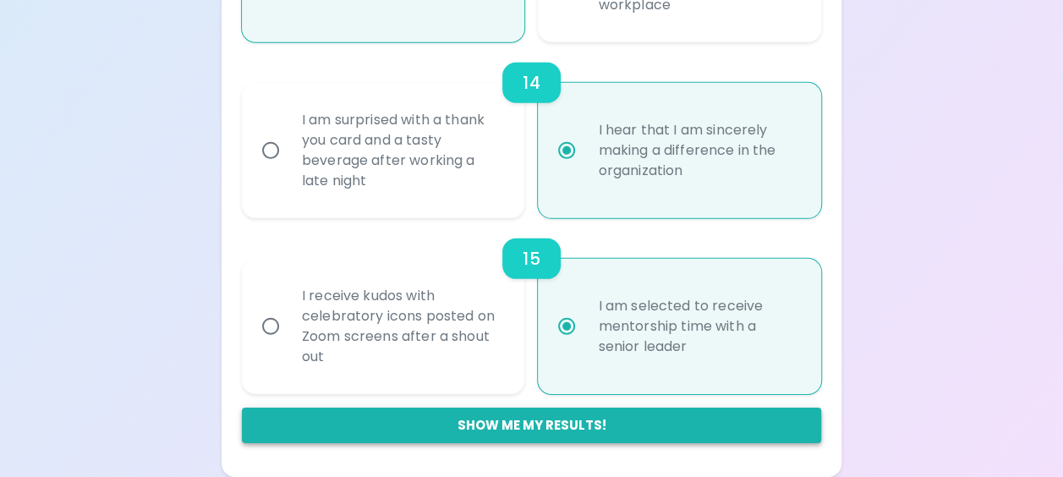
radio input "true"
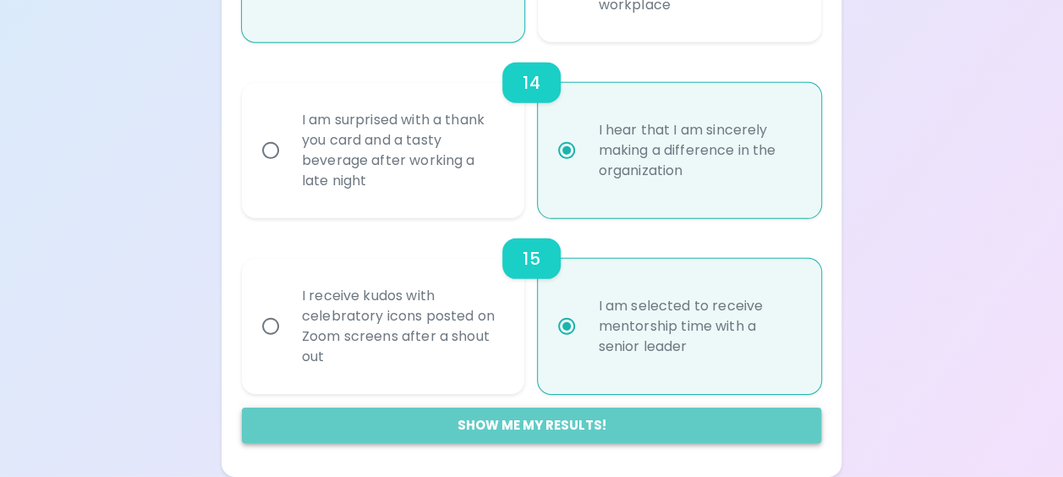
click at [598, 436] on button "Show me my results!" at bounding box center [532, 426] width 580 height 36
radio input "false"
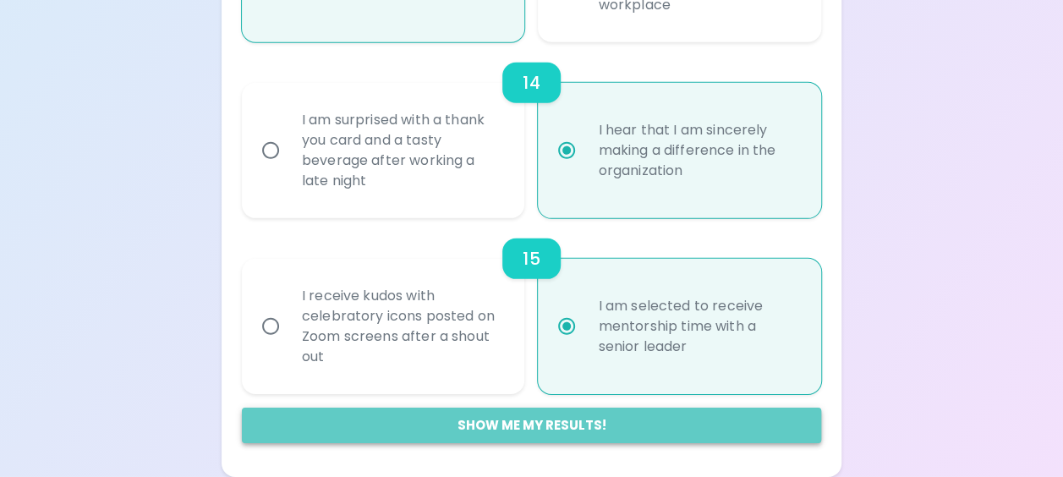
radio input "false"
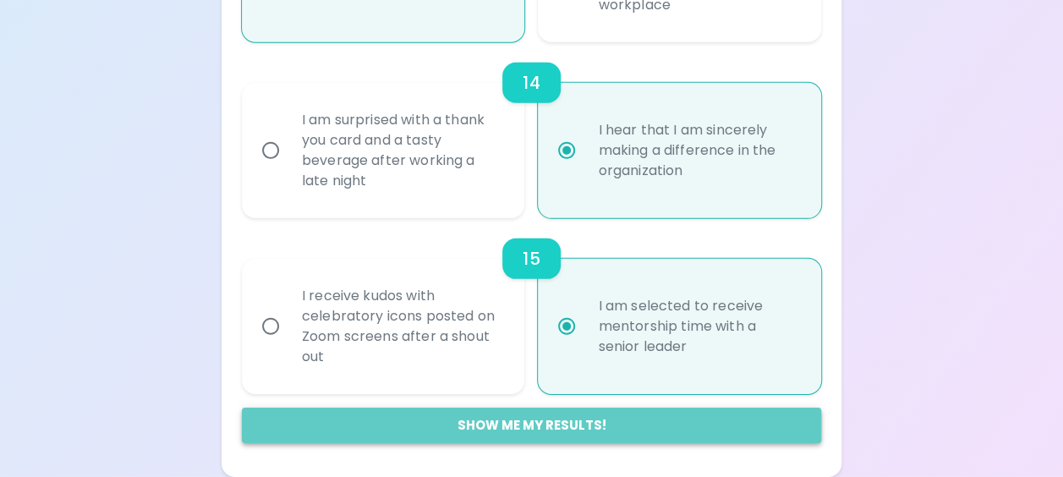
radio input "false"
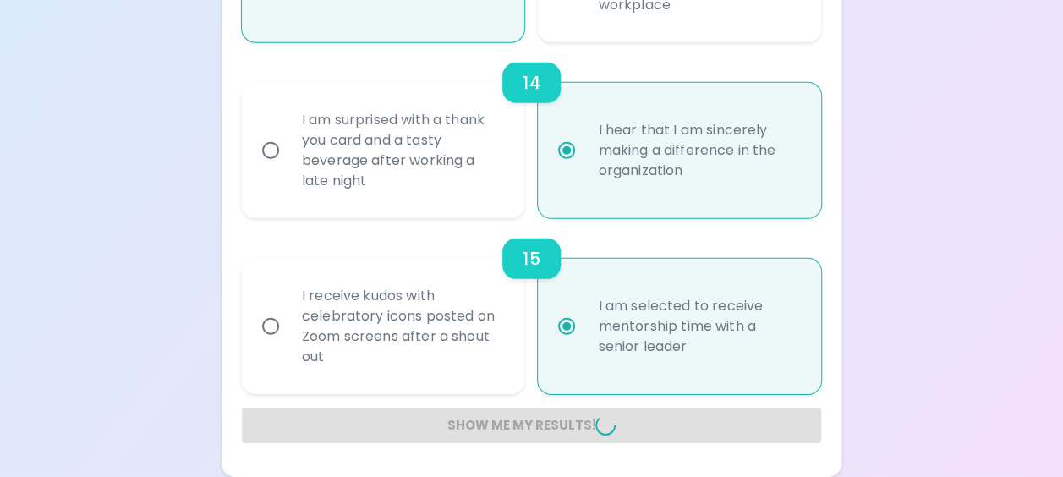
radio input "false"
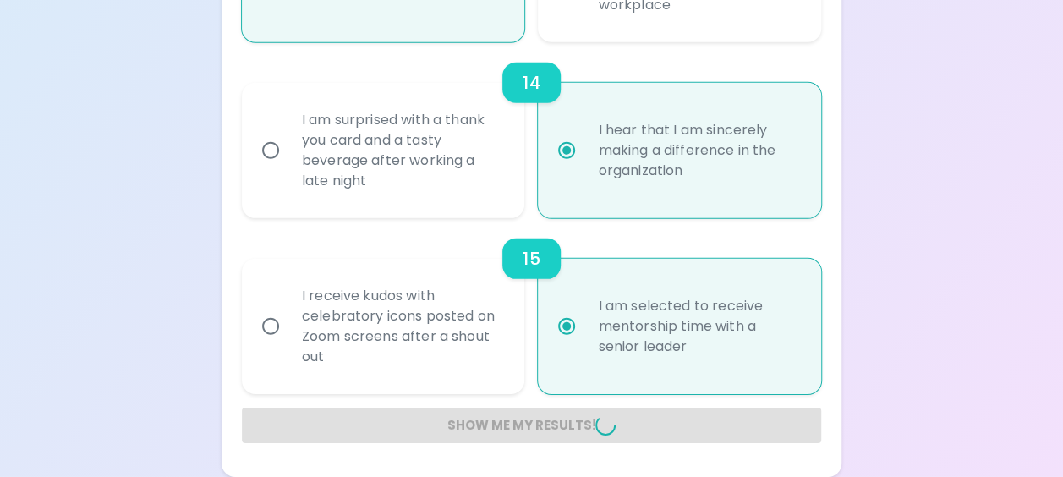
radio input "false"
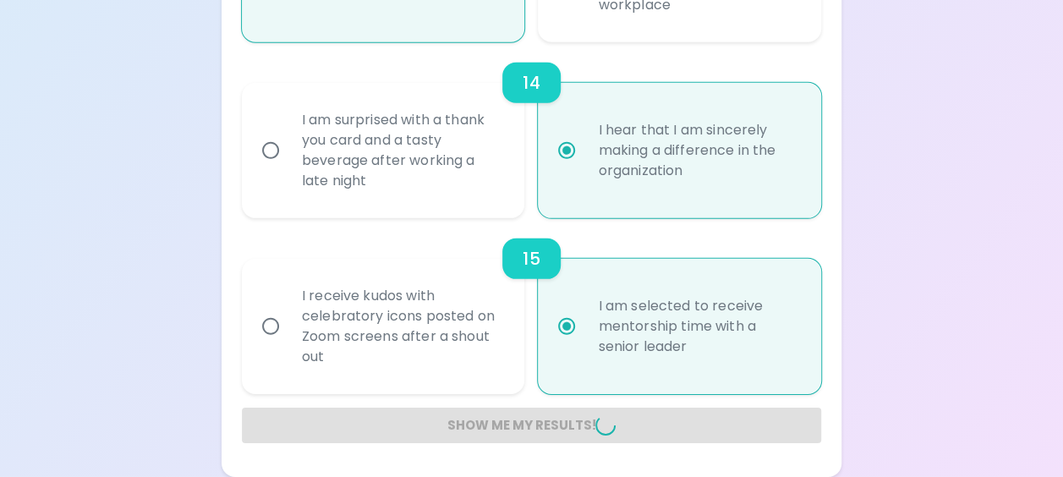
radio input "false"
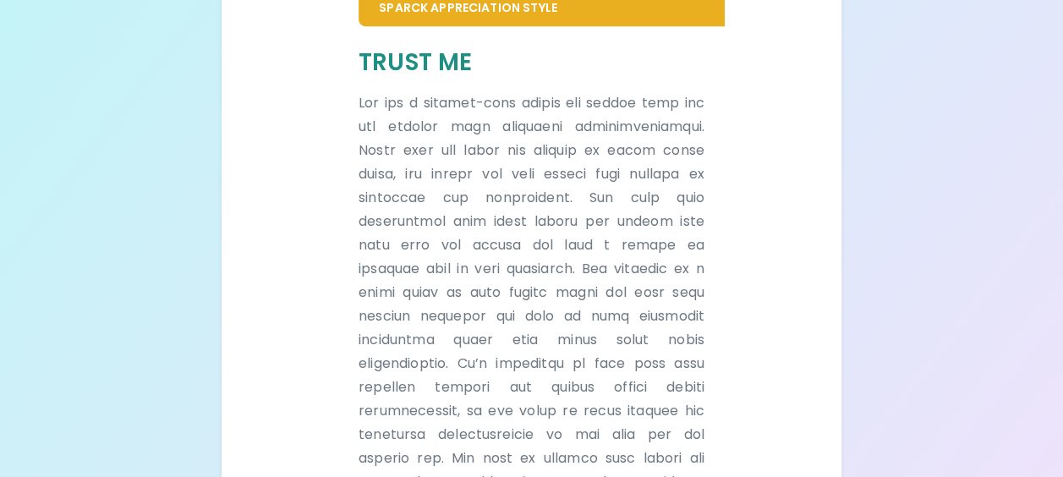
scroll to position [237, 0]
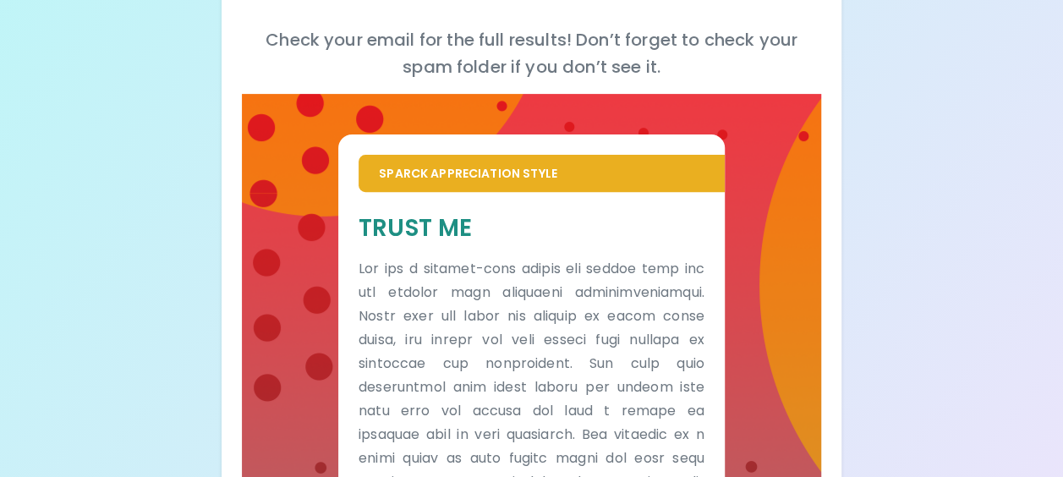
drag, startPoint x: 905, startPoint y: 315, endPoint x: 965, endPoint y: 26, distance: 294.7
click at [947, 101] on div "Your Sparck Appreciation Style Results Check your email for the full results! D…" at bounding box center [531, 331] width 1063 height 1137
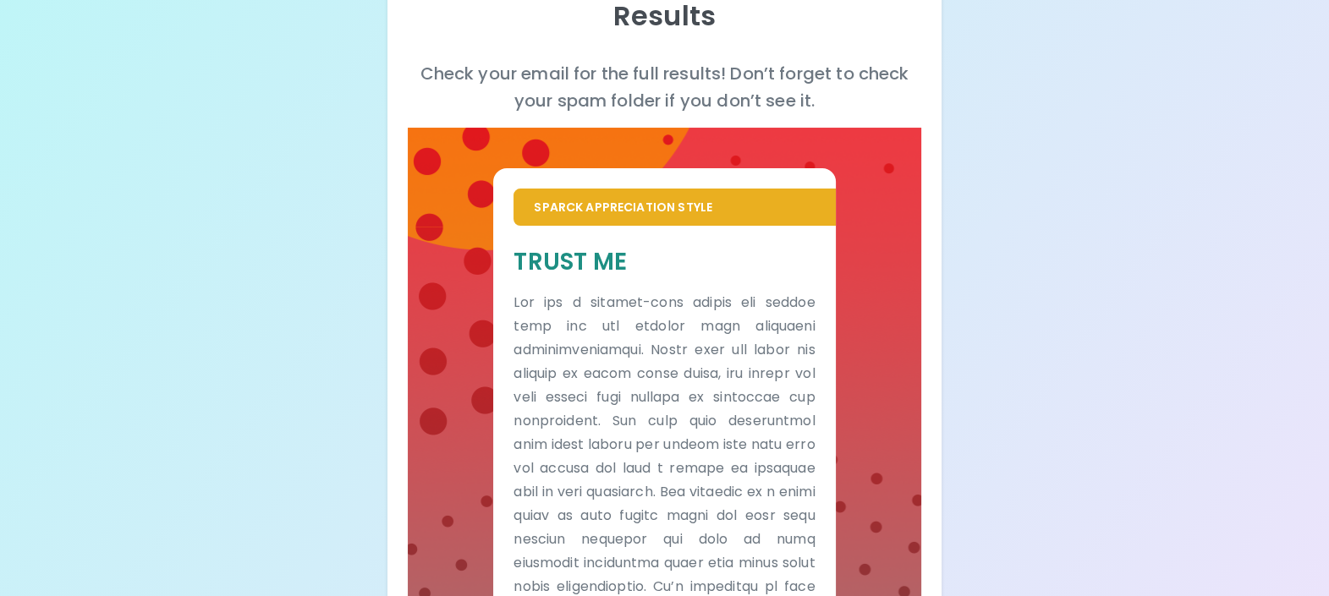
drag, startPoint x: 968, startPoint y: 7, endPoint x: 262, endPoint y: 239, distance: 742.7
click at [265, 239] on div "Your Sparck Appreciation Style Results Check your email for the full results! D…" at bounding box center [664, 384] width 1329 height 1242
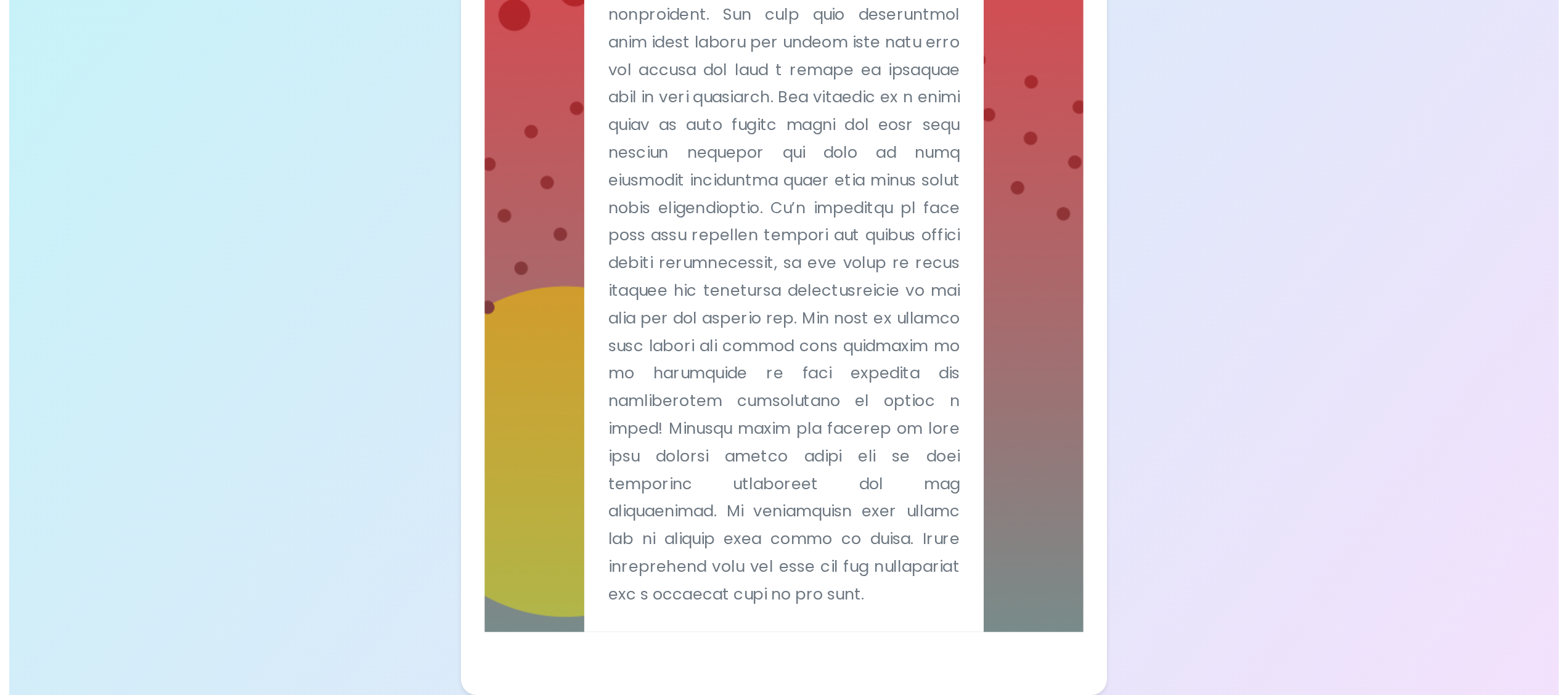
scroll to position [0, 0]
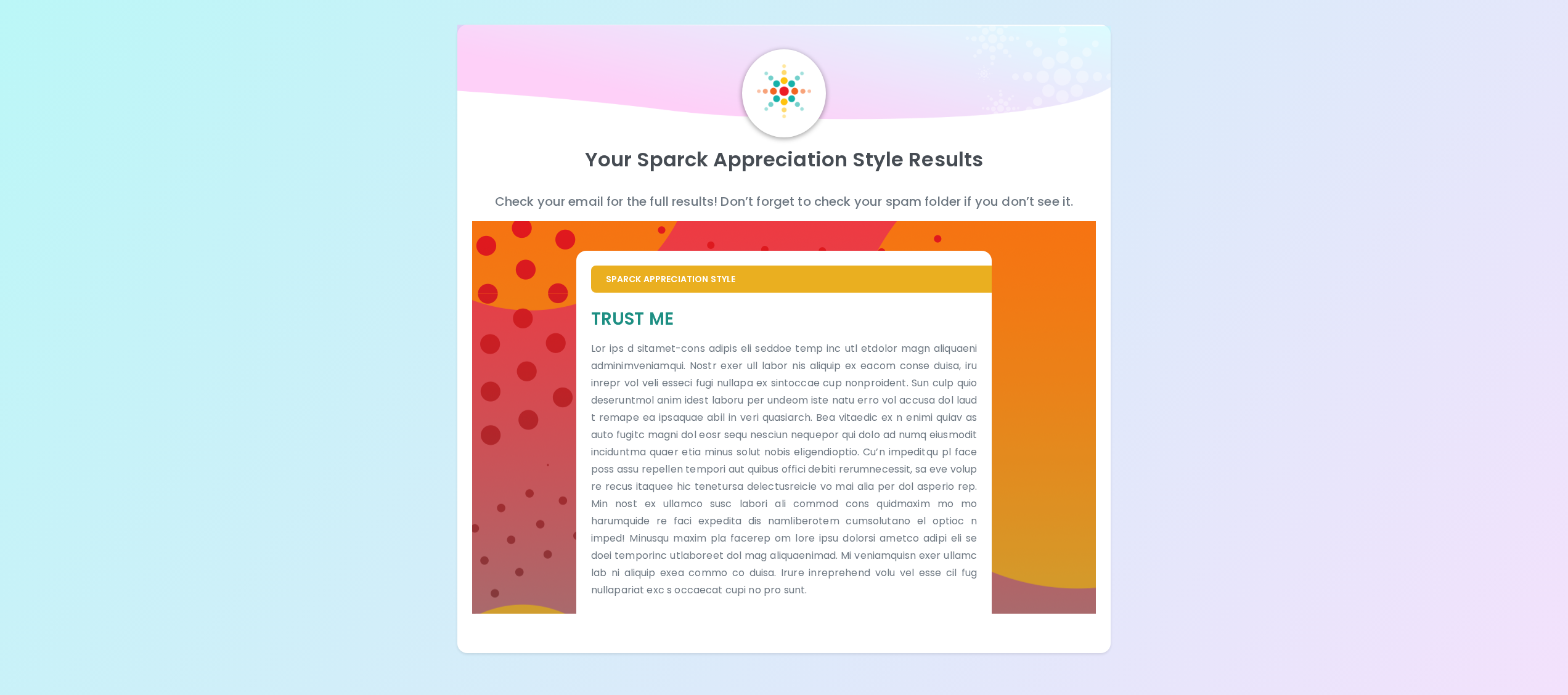
click at [775, 347] on div "Your Sparck Appreciation Style Results Check your email for the full results! D…" at bounding box center [784, 326] width 1568 height 653
click at [775, 260] on div "Your Sparck Appreciation Style Results Check your email for the full results! D…" at bounding box center [784, 326] width 1568 height 653
